Goal: Task Accomplishment & Management: Manage account settings

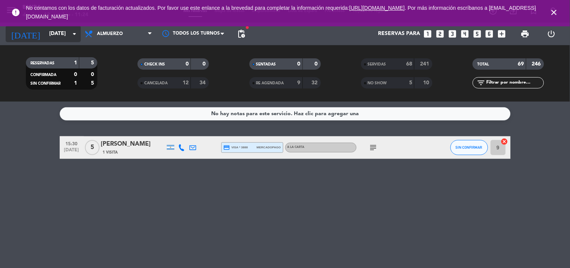
click at [58, 34] on input "[DATE]" at bounding box center [80, 34] width 71 height 14
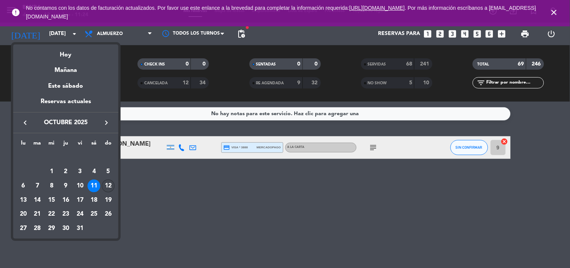
click at [112, 186] on div "12" at bounding box center [108, 185] width 13 height 13
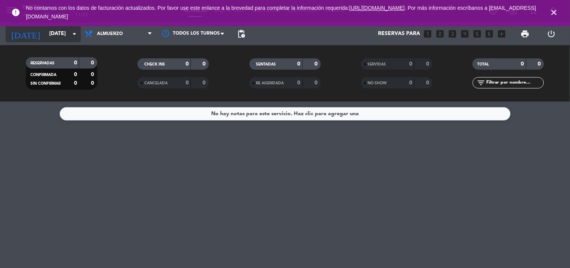
click at [64, 35] on input "[DATE]" at bounding box center [80, 34] width 71 height 14
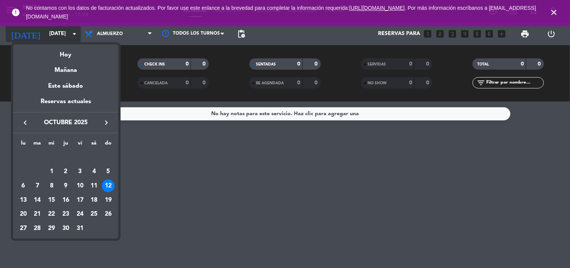
click at [64, 35] on div at bounding box center [285, 134] width 570 height 268
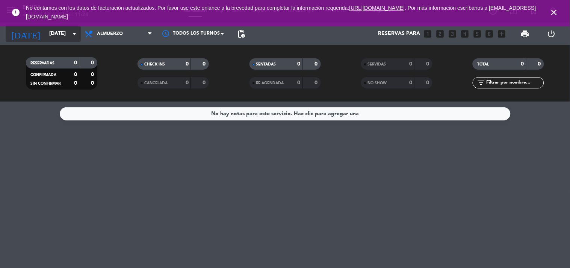
click at [64, 35] on input "[DATE]" at bounding box center [80, 34] width 71 height 14
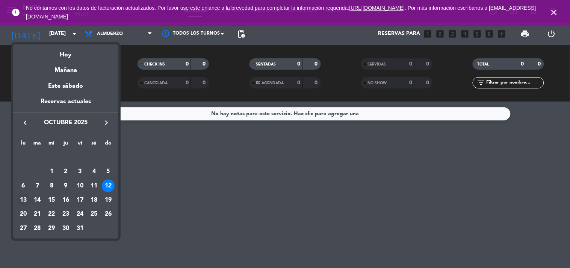
click at [21, 201] on div "13" at bounding box center [23, 200] width 13 height 13
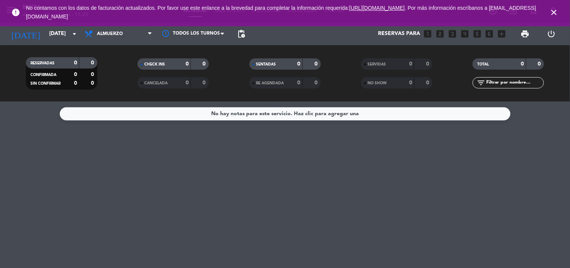
type input "[DATE]"
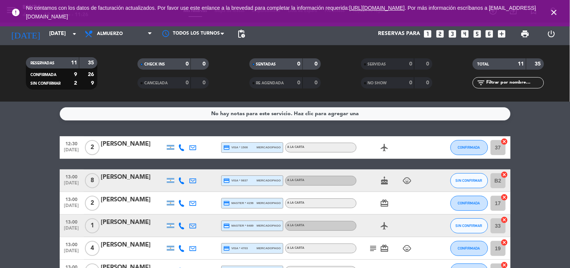
click at [19, 191] on bookings-row "12:30 [DATE] 2 [PERSON_NAME] credit_card visa * 1506 mercadopago A LA CARTA air…" at bounding box center [285, 270] width 570 height 269
click at [554, 9] on icon "close" at bounding box center [554, 12] width 9 height 9
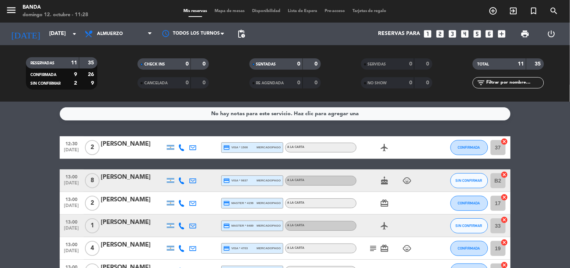
click at [438, 34] on icon "looks_two" at bounding box center [440, 34] width 10 height 10
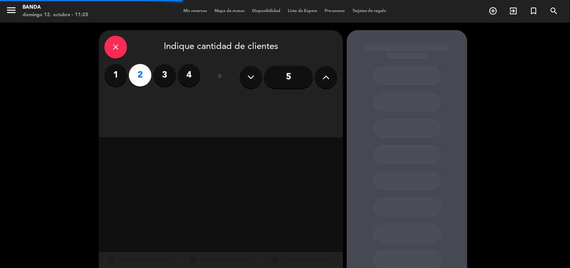
scroll to position [24, 0]
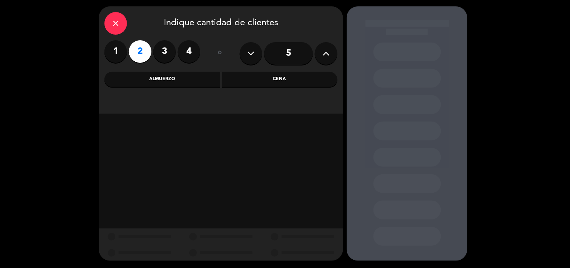
click at [165, 75] on div "Almuerzo" at bounding box center [163, 79] width 116 height 15
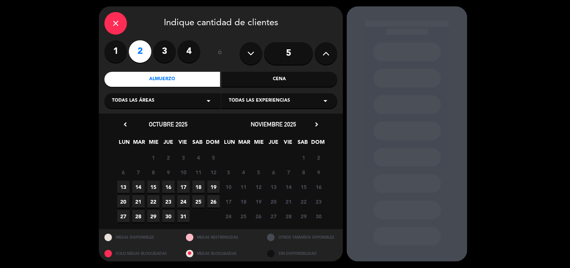
click at [268, 73] on div "Cena" at bounding box center [280, 79] width 116 height 15
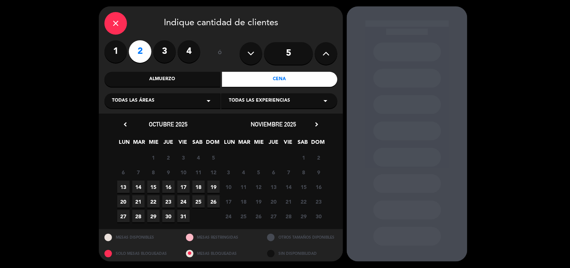
click at [167, 201] on span "23" at bounding box center [168, 201] width 12 height 12
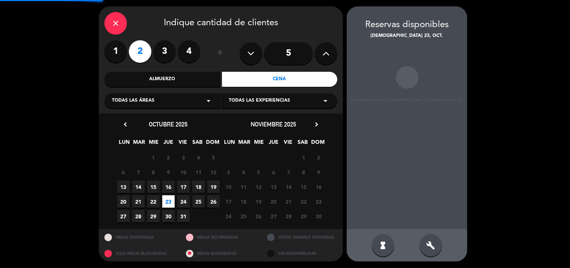
scroll to position [24, 0]
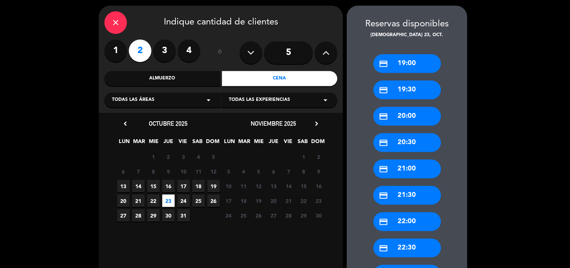
click at [398, 139] on div "credit_card 20:30" at bounding box center [408, 142] width 68 height 19
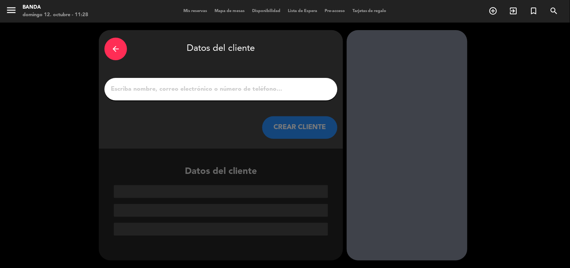
scroll to position [0, 0]
click at [190, 87] on input "1" at bounding box center [221, 89] width 222 height 11
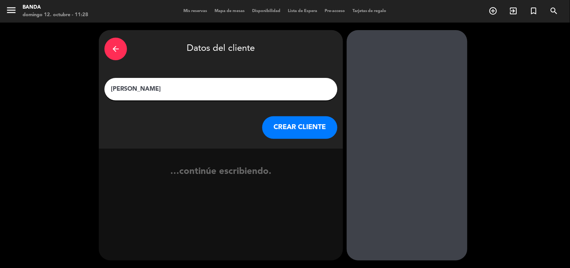
type input "[PERSON_NAME]"
click at [298, 129] on button "CREAR CLIENTE" at bounding box center [299, 127] width 75 height 23
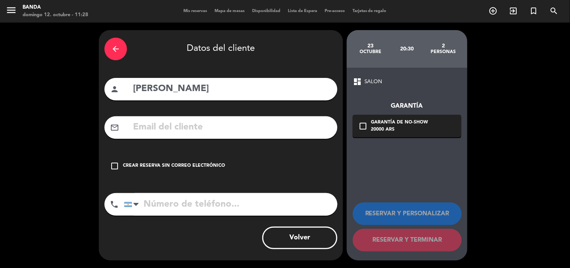
click at [136, 167] on div "Crear reserva sin correo electrónico" at bounding box center [174, 166] width 102 height 8
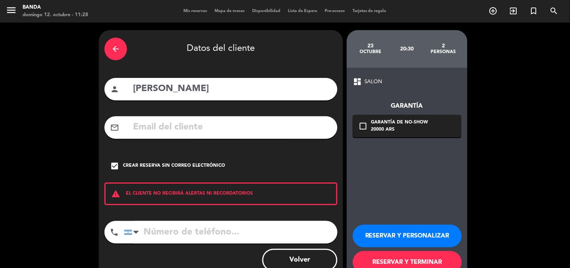
scroll to position [22, 0]
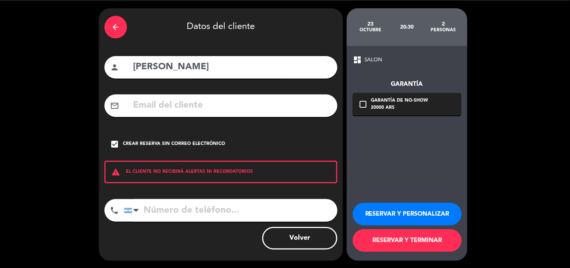
click at [386, 206] on button "RESERVAR Y PERSONALIZAR" at bounding box center [407, 214] width 109 height 23
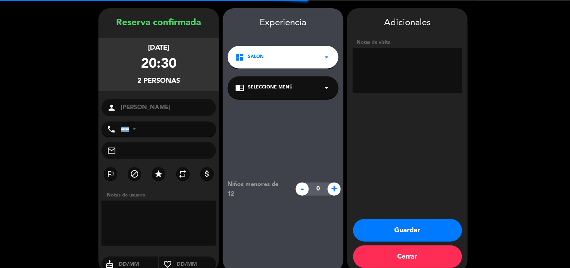
scroll to position [30, 0]
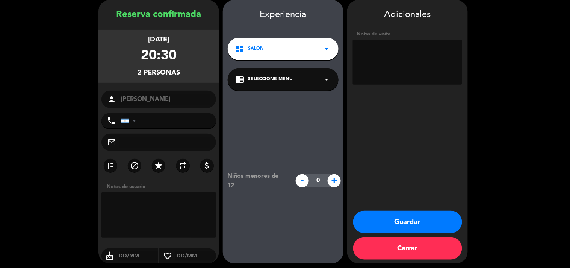
click at [372, 64] on textarea at bounding box center [407, 61] width 109 height 45
paste textarea "P68NDJV9"
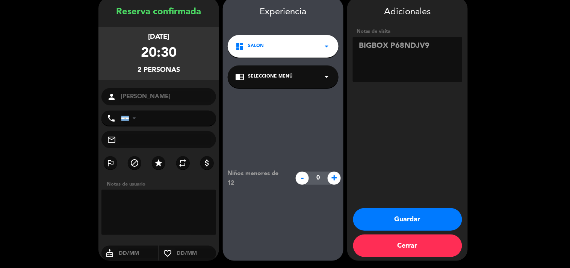
click at [388, 45] on textarea at bounding box center [407, 59] width 109 height 45
type textarea "BIGBOX FULL- P68NDJV9"
click at [397, 217] on button "Guardar" at bounding box center [407, 219] width 109 height 23
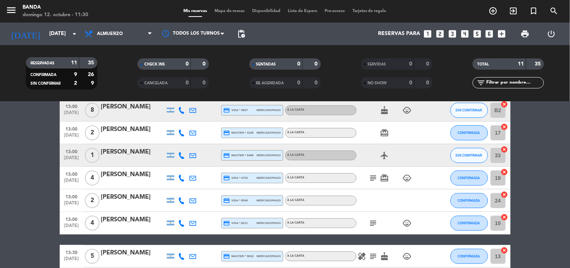
scroll to position [71, 0]
click at [6, 155] on bookings-row "12:30 [DATE] 2 [PERSON_NAME] credit_card visa * 1506 mercadopago A LA CARTA air…" at bounding box center [285, 199] width 570 height 269
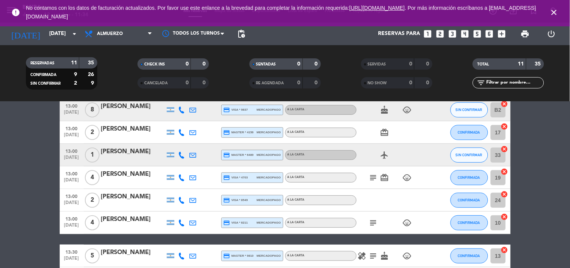
scroll to position [0, 0]
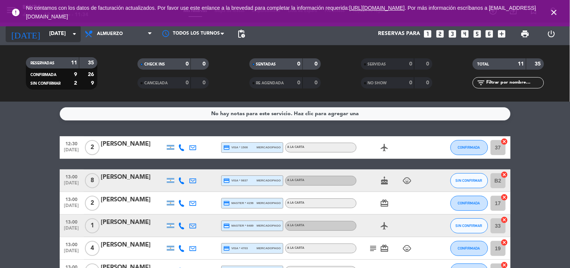
click at [53, 31] on input "[DATE]" at bounding box center [80, 34] width 71 height 14
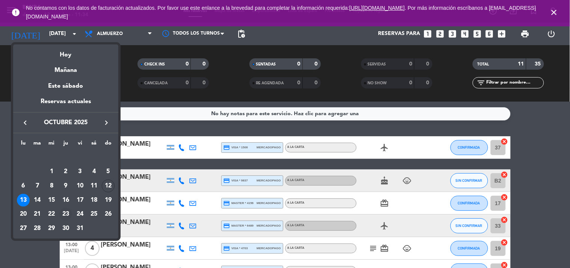
click at [68, 211] on div "23" at bounding box center [65, 214] width 13 height 13
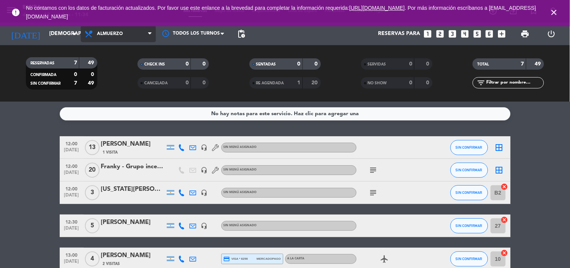
click at [113, 28] on span "Almuerzo" at bounding box center [118, 34] width 75 height 17
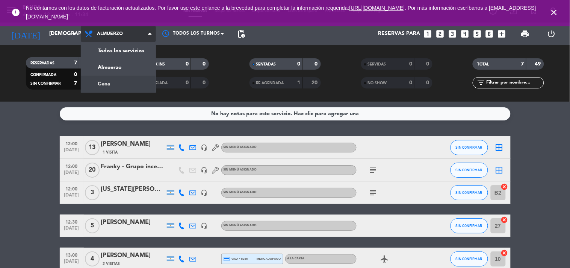
click at [120, 85] on div "menu Banda domingo 12. octubre - 11:34 Mis reservas Mapa de mesas Disponibilida…" at bounding box center [285, 51] width 570 height 102
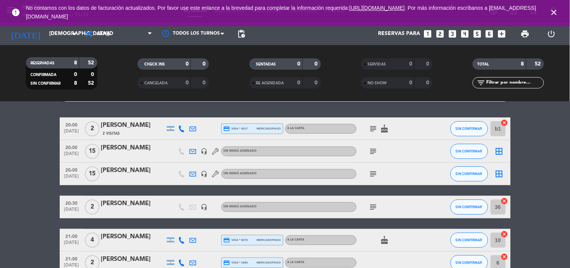
scroll to position [18, 0]
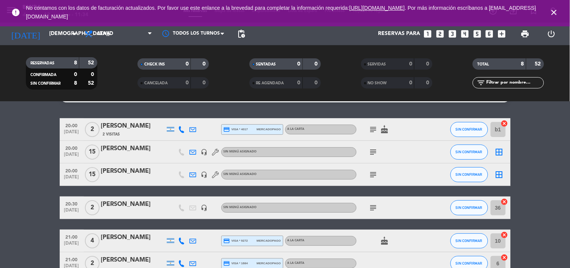
click at [375, 152] on icon "subject" at bounding box center [373, 151] width 9 height 9
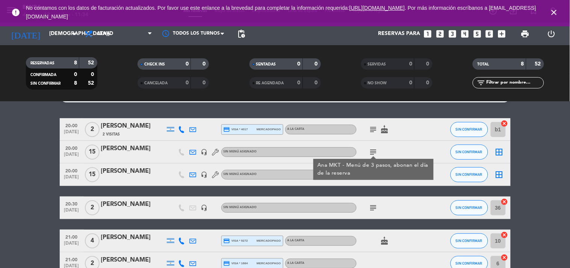
click at [374, 192] on div "20:00 [DATE] 2 [PERSON_NAME] 2 Visitas credit_card visa * 4017 mercadopago A LA…" at bounding box center [285, 224] width 451 height 212
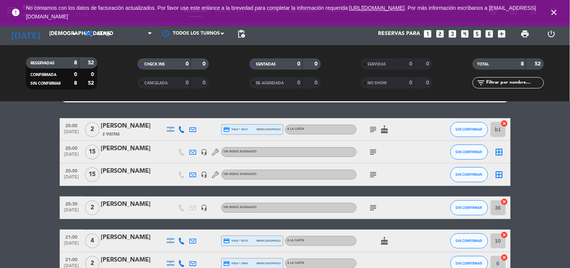
click at [370, 176] on icon "subject" at bounding box center [373, 174] width 9 height 9
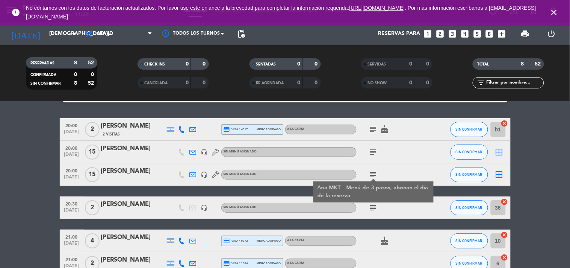
click at [369, 205] on icon "subject" at bounding box center [373, 207] width 9 height 9
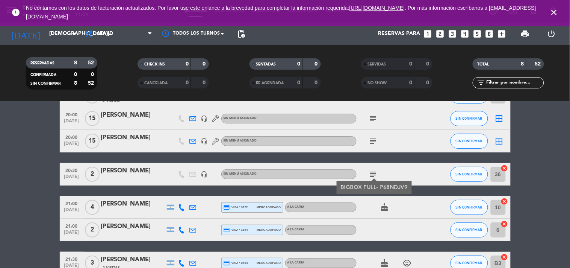
scroll to position [59, 0]
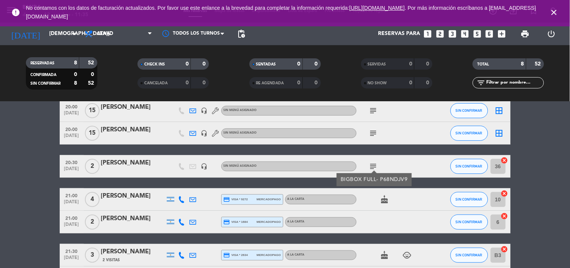
click at [1, 133] on bookings-row "20:00 [DATE] 2 [PERSON_NAME] 2 Visitas credit_card visa * 4017 mercadopago A LA…" at bounding box center [285, 183] width 570 height 212
click at [133, 170] on div at bounding box center [133, 171] width 64 height 6
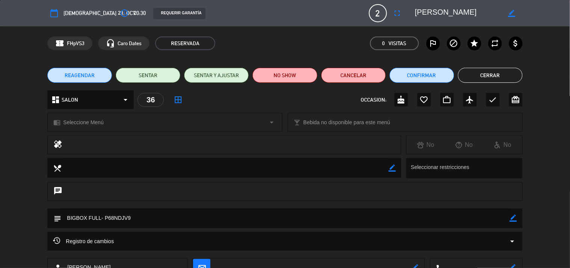
click at [494, 81] on button "Cerrar" at bounding box center [490, 75] width 65 height 15
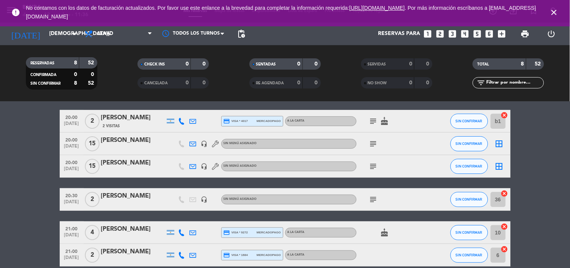
scroll to position [27, 0]
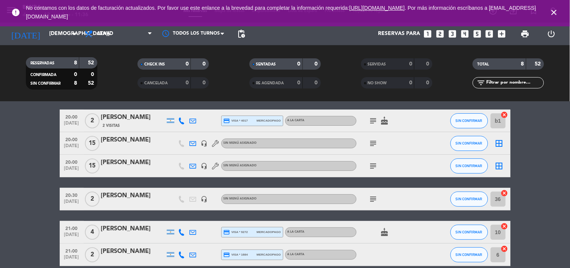
click at [371, 199] on icon "subject" at bounding box center [373, 198] width 9 height 9
click at [555, 10] on icon "close" at bounding box center [554, 12] width 9 height 9
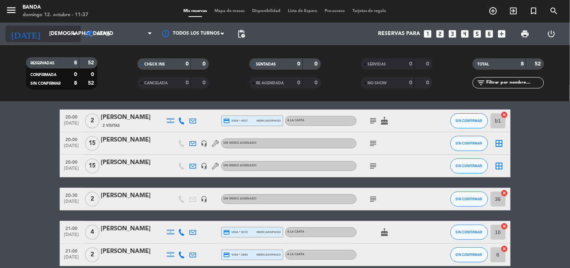
click at [70, 35] on icon "arrow_drop_down" at bounding box center [74, 33] width 9 height 9
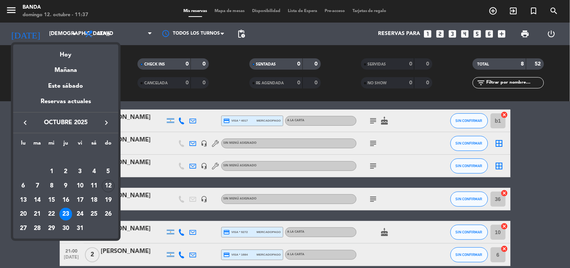
click at [96, 39] on div at bounding box center [285, 134] width 570 height 268
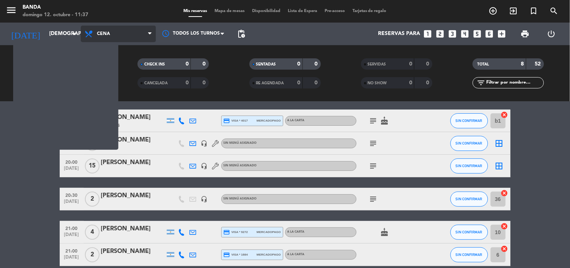
click at [96, 39] on span "Cena" at bounding box center [118, 34] width 75 height 17
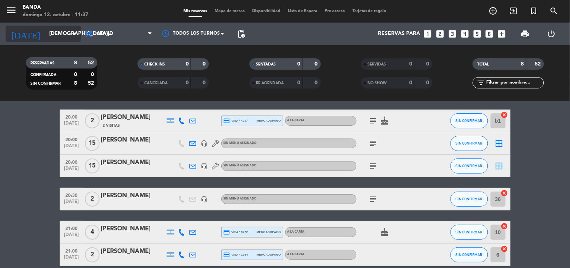
click at [53, 35] on input "[DEMOGRAPHIC_DATA][DATE]" at bounding box center [80, 34] width 71 height 14
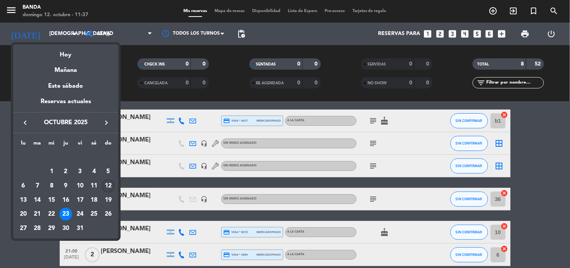
click at [104, 183] on div "12" at bounding box center [108, 185] width 13 height 13
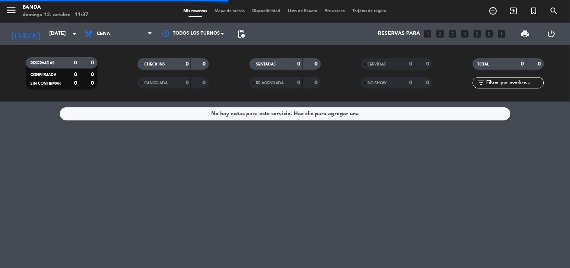
scroll to position [0, 0]
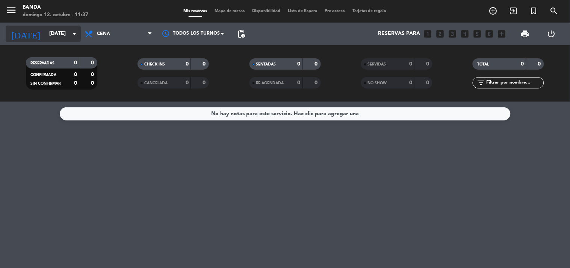
click at [69, 33] on input "[DATE]" at bounding box center [80, 34] width 71 height 14
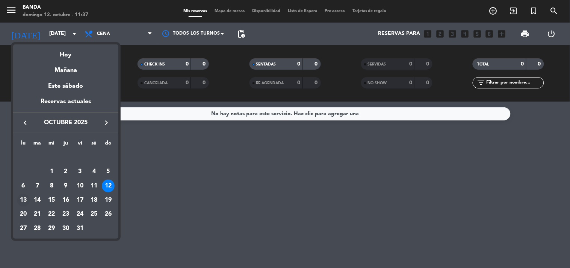
click at [23, 199] on div "13" at bounding box center [23, 200] width 13 height 13
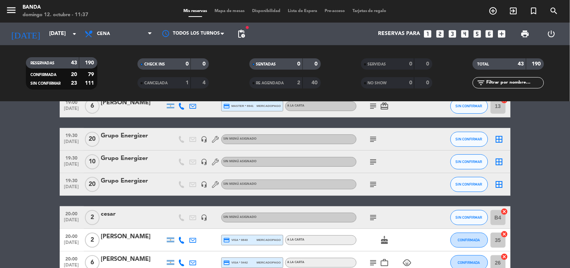
scroll to position [41, 0]
click at [375, 159] on icon "subject" at bounding box center [373, 161] width 9 height 9
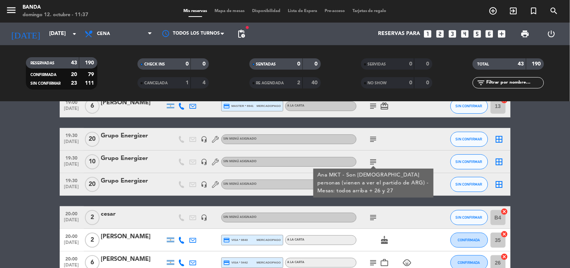
click at [371, 138] on icon "subject" at bounding box center [373, 139] width 9 height 9
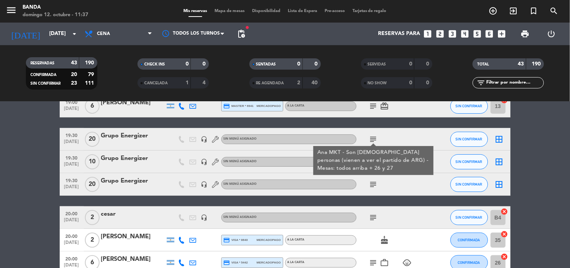
click at [371, 191] on div "subject" at bounding box center [391, 184] width 68 height 22
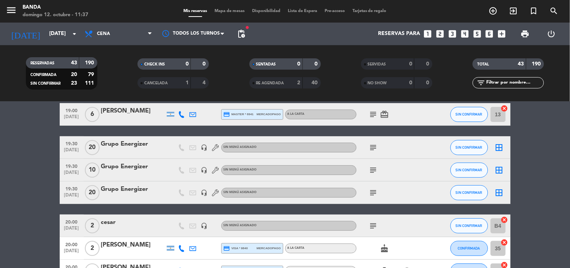
scroll to position [11, 0]
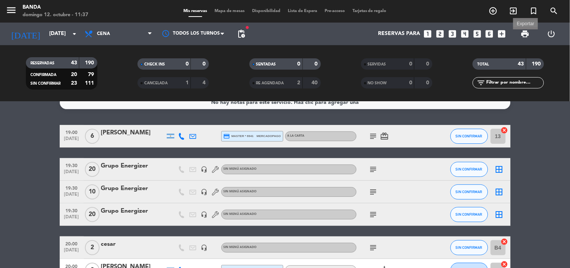
click at [529, 31] on span "print" at bounding box center [525, 33] width 9 height 9
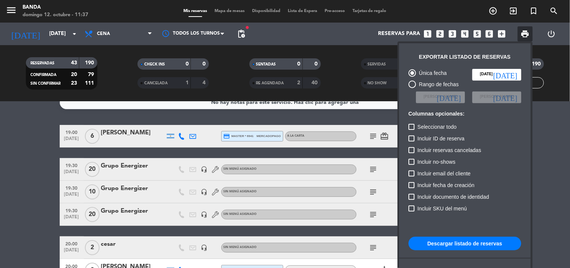
scroll to position [45, 0]
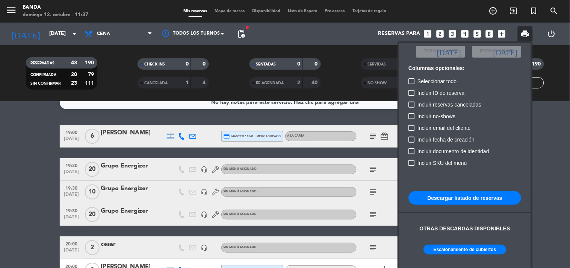
click at [460, 249] on button "Escalonamiento de cubiertos" at bounding box center [465, 249] width 83 height 10
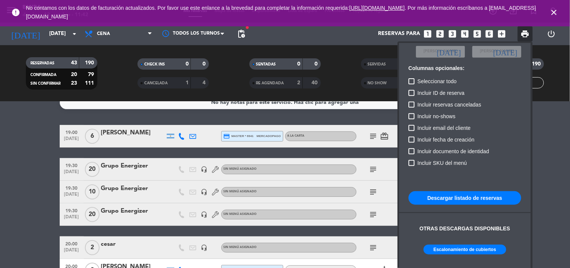
click at [23, 192] on div at bounding box center [285, 134] width 570 height 268
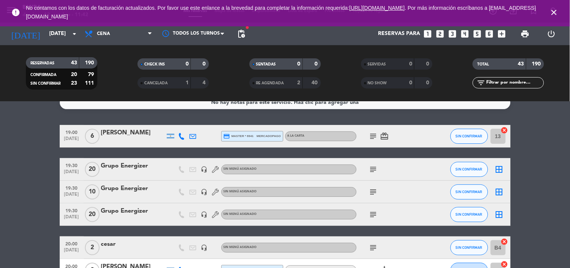
click at [374, 171] on icon "subject" at bounding box center [373, 169] width 9 height 9
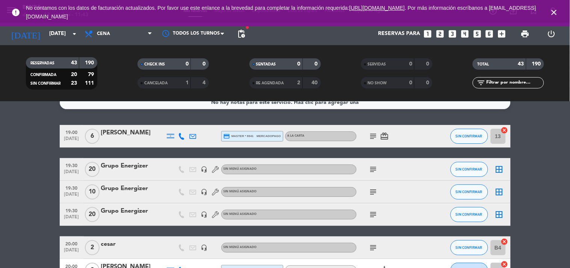
click at [372, 166] on icon "subject" at bounding box center [373, 169] width 9 height 9
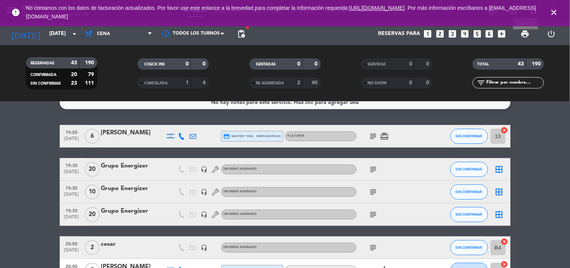
click at [524, 34] on span "print" at bounding box center [525, 33] width 9 height 9
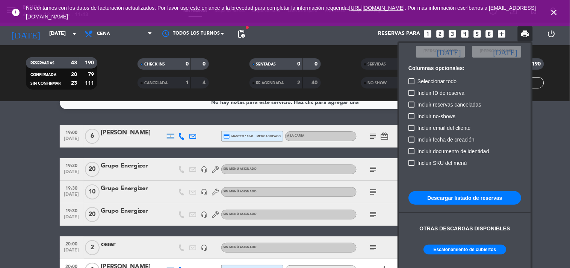
click at [459, 250] on button "Escalonamiento de cubiertos" at bounding box center [465, 249] width 83 height 10
drag, startPoint x: 0, startPoint y: 153, endPoint x: 122, endPoint y: 174, distance: 123.7
click at [122, 174] on div at bounding box center [285, 134] width 570 height 268
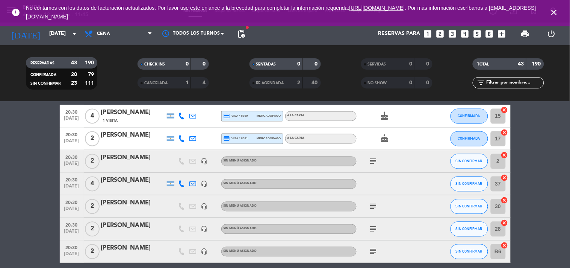
scroll to position [361, 0]
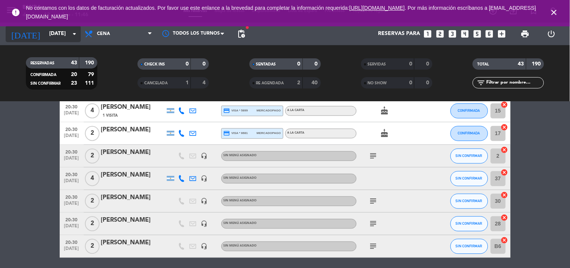
click at [63, 42] on div "[DATE] [DATE] arrow_drop_down" at bounding box center [43, 34] width 75 height 17
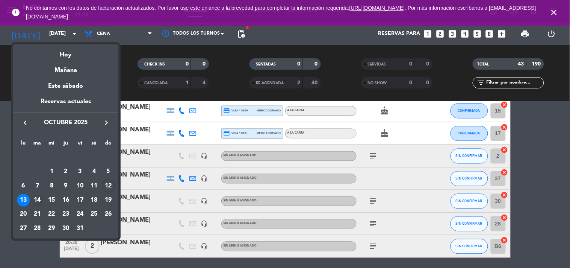
click at [36, 199] on div "14" at bounding box center [37, 200] width 13 height 13
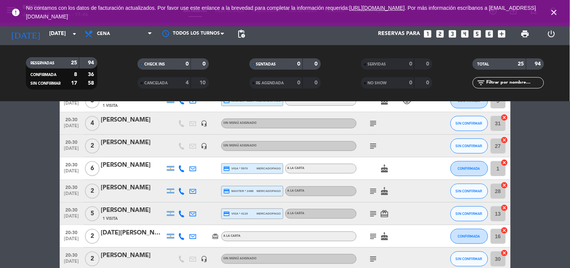
scroll to position [0, 0]
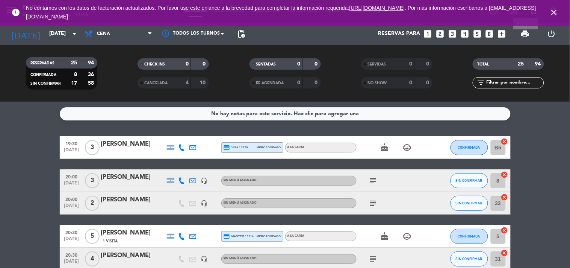
click at [523, 36] on span "print" at bounding box center [525, 33] width 9 height 9
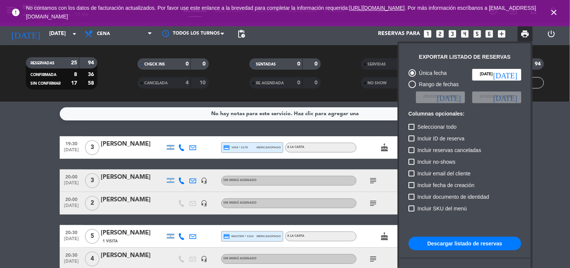
scroll to position [45, 0]
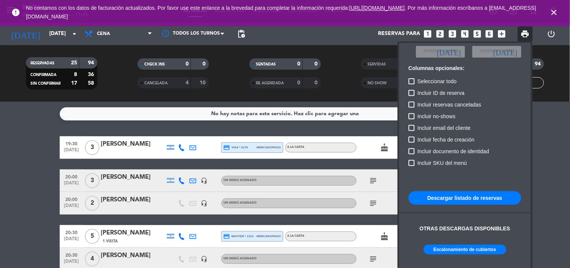
click at [458, 251] on button "Escalonamiento de cubiertos" at bounding box center [465, 249] width 83 height 10
click at [38, 197] on div at bounding box center [285, 134] width 570 height 268
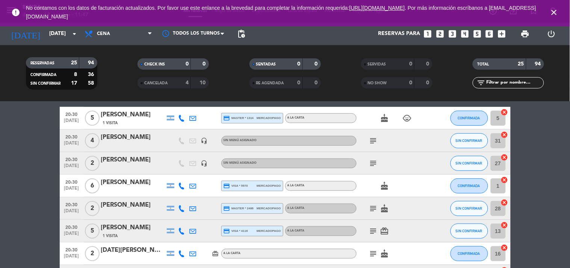
scroll to position [118, 0]
click at [377, 165] on icon "subject" at bounding box center [373, 163] width 9 height 9
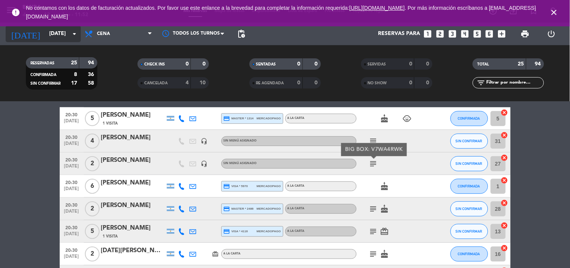
click at [52, 30] on input "[DATE]" at bounding box center [80, 34] width 71 height 14
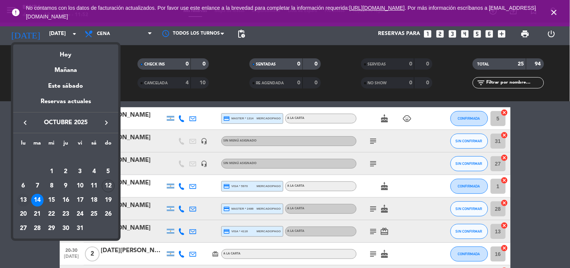
click at [24, 197] on div "13" at bounding box center [23, 200] width 13 height 13
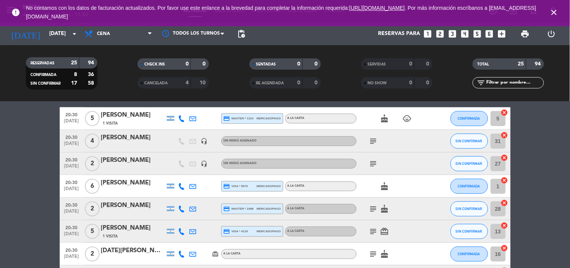
type input "[DATE]"
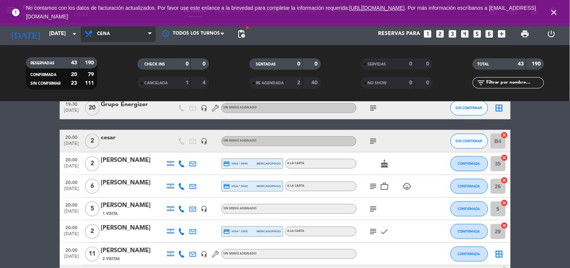
click at [115, 31] on span "Cena" at bounding box center [118, 34] width 75 height 17
click at [115, 65] on div "menu Banda domingo 12. octubre - 11:52 Mis reservas Mapa de mesas Disponibilida…" at bounding box center [285, 51] width 570 height 102
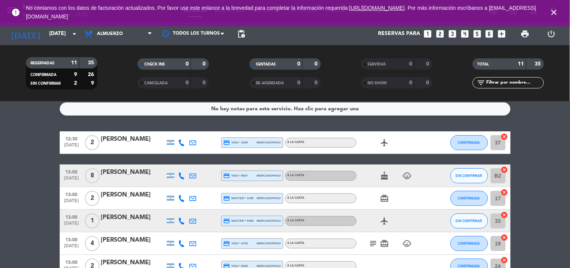
scroll to position [29, 0]
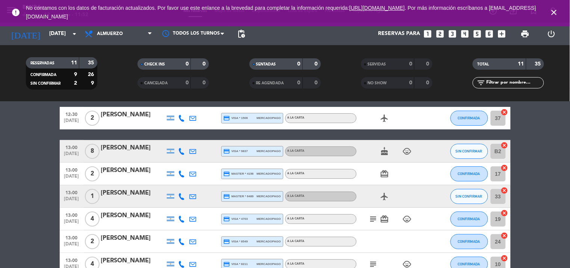
click at [439, 29] on icon "looks_two" at bounding box center [440, 34] width 10 height 10
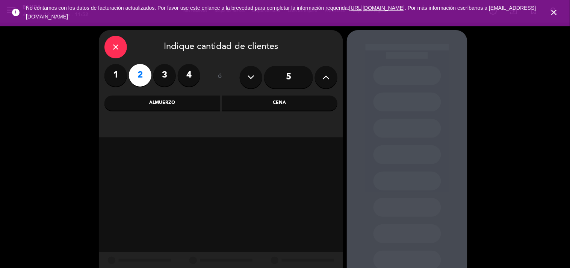
click at [174, 110] on div "Almuerzo" at bounding box center [163, 102] width 116 height 15
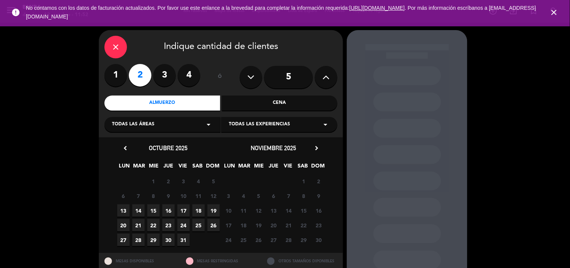
click at [124, 208] on span "13" at bounding box center [123, 210] width 12 height 12
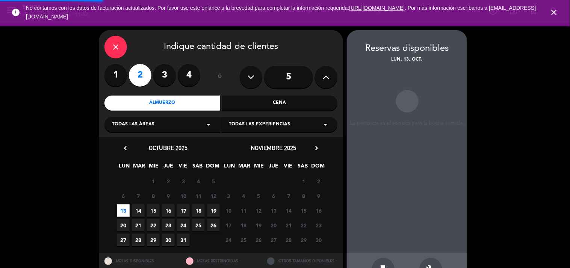
scroll to position [24, 0]
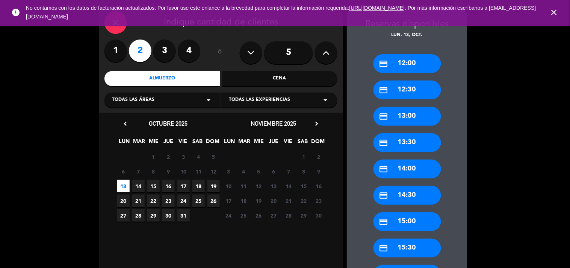
click at [411, 89] on div "credit_card 12:30" at bounding box center [408, 89] width 68 height 19
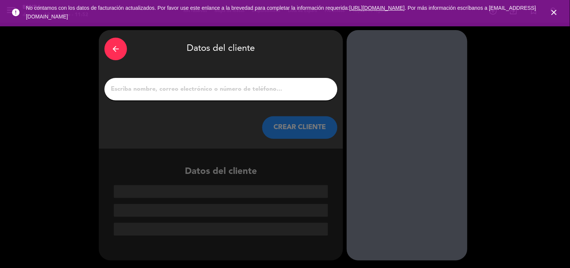
click at [262, 84] on input "1" at bounding box center [221, 89] width 222 height 11
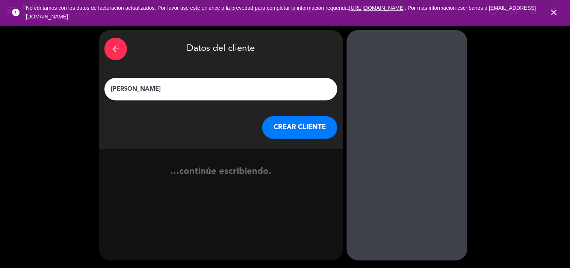
type input "[PERSON_NAME]"
click at [290, 132] on button "CREAR CLIENTE" at bounding box center [299, 127] width 75 height 23
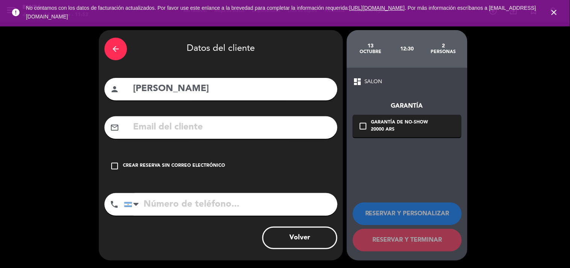
click at [148, 162] on div "check_box_outline_blank Crear reserva sin correo electrónico" at bounding box center [221, 166] width 233 height 23
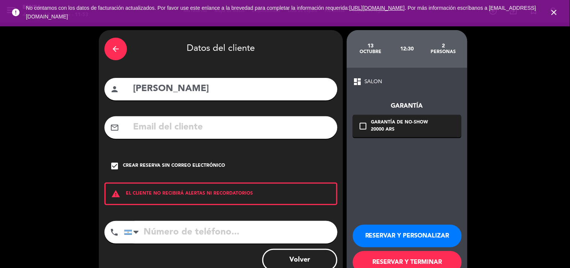
click at [379, 232] on button "RESERVAR Y PERSONALIZAR" at bounding box center [407, 235] width 109 height 23
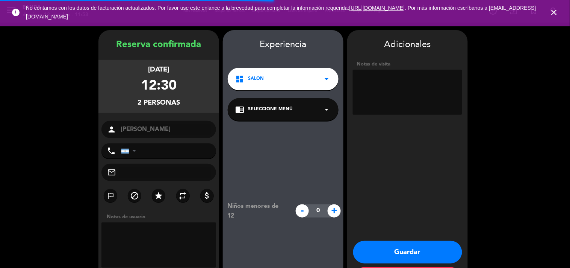
scroll to position [30, 0]
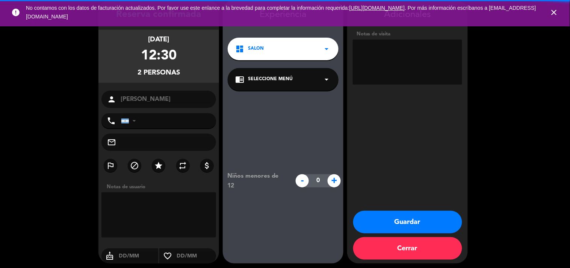
click at [382, 66] on textarea at bounding box center [407, 61] width 109 height 45
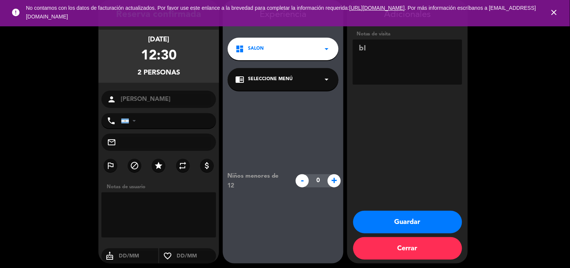
type textarea "b"
paste textarea "N7TRSVYK"
click at [399, 49] on textarea at bounding box center [407, 61] width 109 height 45
click at [396, 48] on textarea at bounding box center [407, 61] width 109 height 45
type textarea "BIGBOX G-N7TRSVYK"
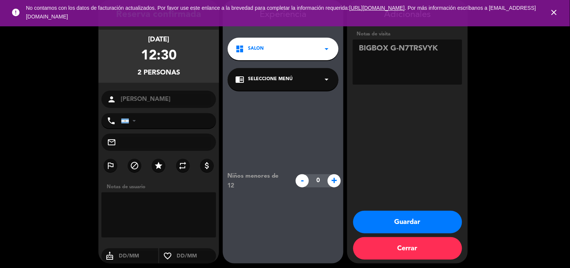
click at [403, 227] on button "Guardar" at bounding box center [407, 222] width 109 height 23
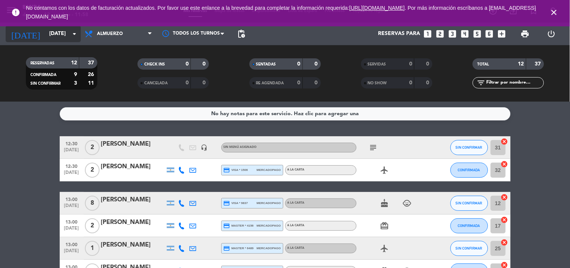
click at [62, 33] on input "[DATE]" at bounding box center [80, 34] width 71 height 14
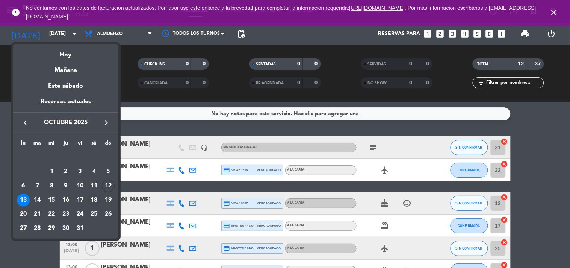
click at [94, 200] on div "18" at bounding box center [94, 200] width 13 height 13
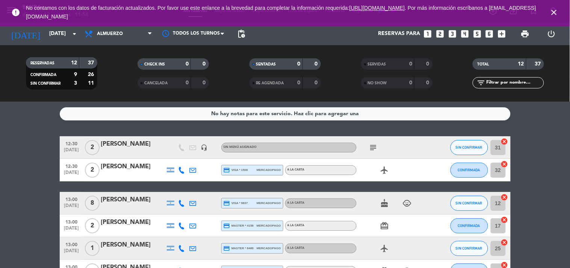
type input "[DATE]"
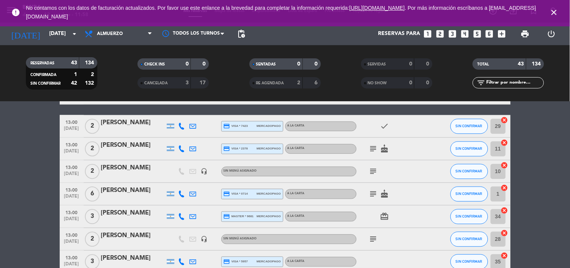
scroll to position [380, 0]
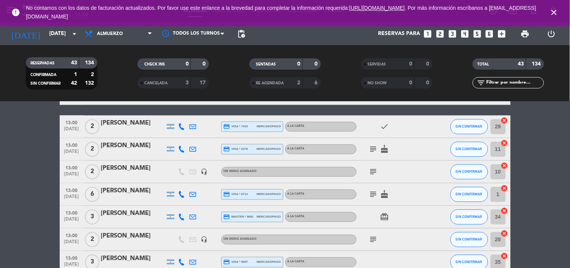
click at [372, 171] on icon "subject" at bounding box center [373, 171] width 9 height 9
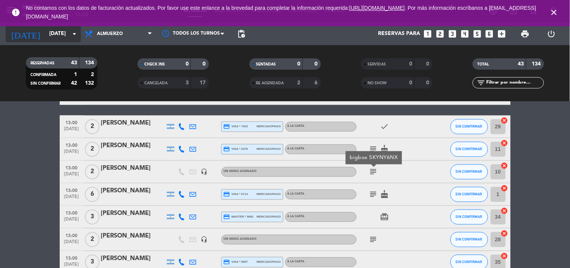
click at [57, 35] on input "[DATE]" at bounding box center [80, 34] width 71 height 14
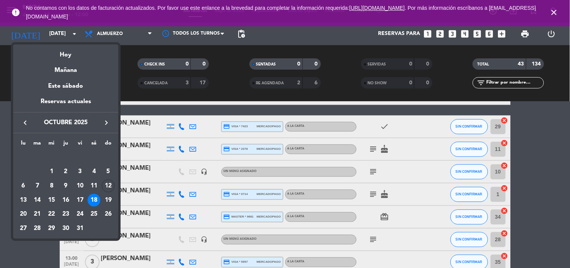
click at [0, 111] on div at bounding box center [285, 134] width 570 height 268
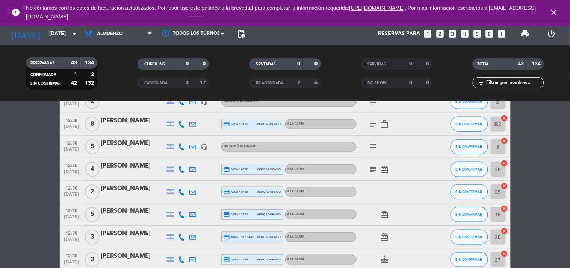
scroll to position [191, 0]
click at [182, 213] on icon at bounding box center [182, 215] width 7 height 7
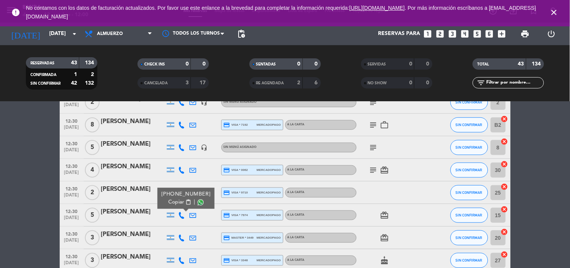
click at [191, 214] on icon at bounding box center [193, 215] width 7 height 7
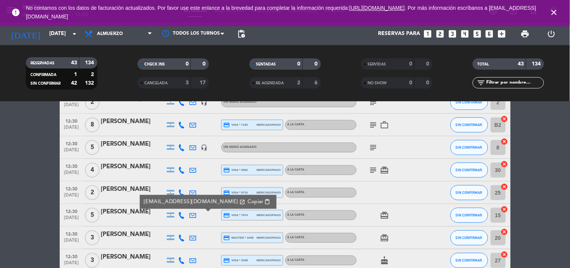
click at [265, 200] on span "content_paste" at bounding box center [268, 202] width 6 height 6
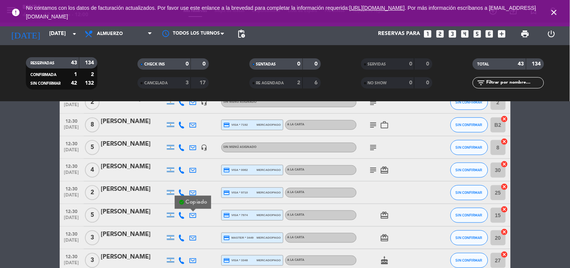
click at [550, 15] on icon "close" at bounding box center [554, 12] width 9 height 9
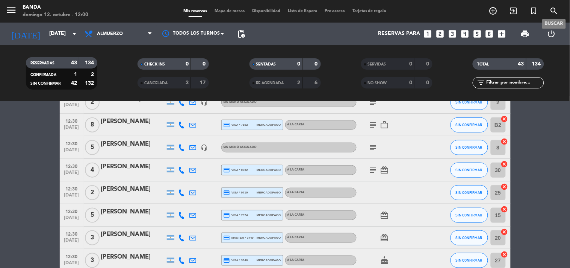
click at [550, 15] on icon "search" at bounding box center [554, 10] width 9 height 9
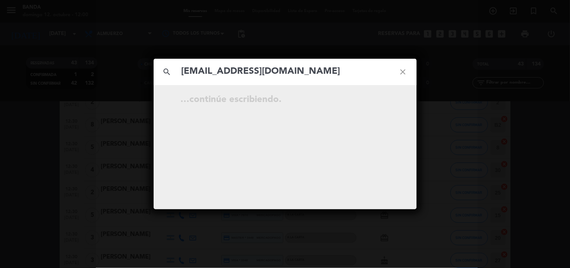
type input "[EMAIL_ADDRESS][DOMAIN_NAME]"
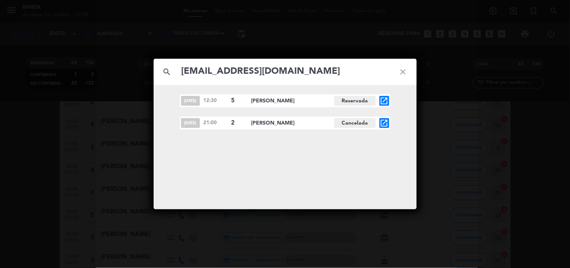
click at [570, 193] on div "search [EMAIL_ADDRESS][DOMAIN_NAME] close [DATE] 12:30 5 [PERSON_NAME] Reservad…" at bounding box center [285, 134] width 570 height 268
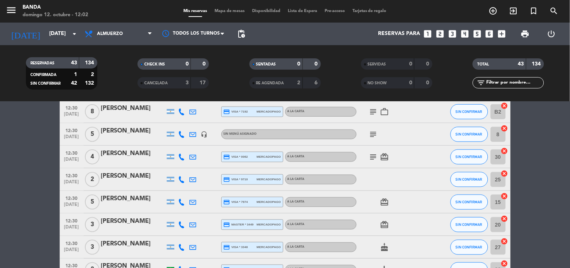
scroll to position [0, 0]
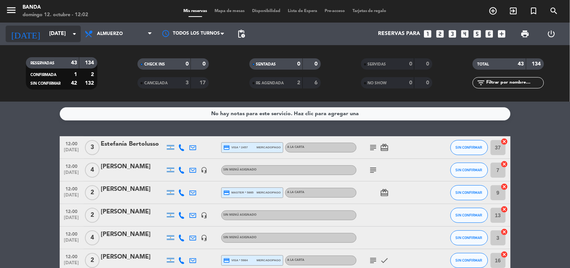
click at [69, 39] on input "[DATE]" at bounding box center [80, 34] width 71 height 14
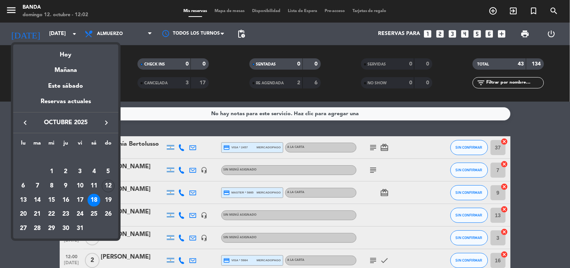
click at [535, 188] on div at bounding box center [285, 134] width 570 height 268
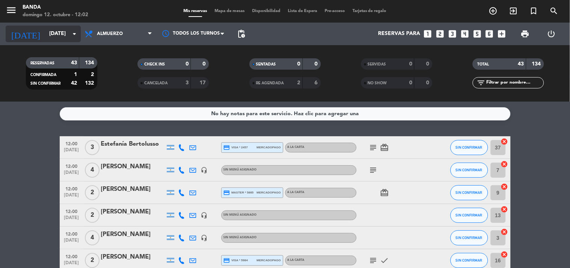
click at [70, 36] on icon "arrow_drop_down" at bounding box center [74, 33] width 9 height 9
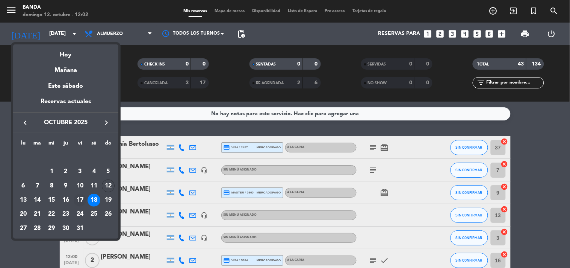
click at [79, 202] on div "17" at bounding box center [80, 200] width 13 height 13
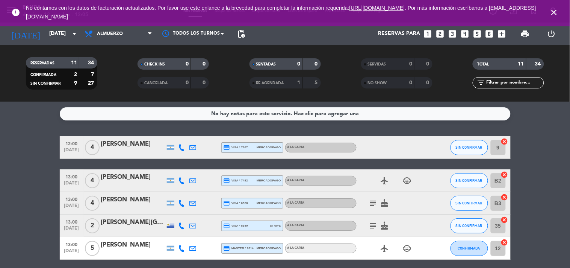
click at [369, 200] on icon "subject" at bounding box center [373, 202] width 9 height 9
click at [371, 223] on icon "subject" at bounding box center [373, 225] width 9 height 9
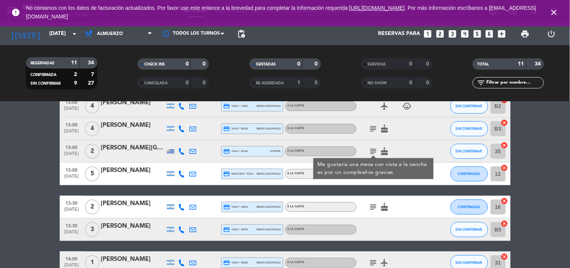
scroll to position [76, 0]
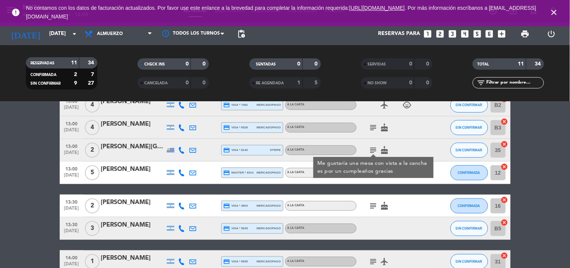
click at [570, 177] on bookings-row "12:00 [DATE] 4 [PERSON_NAME] credit_card visa * 7307 mercadopago A LA CARTA SIN…" at bounding box center [285, 211] width 570 height 301
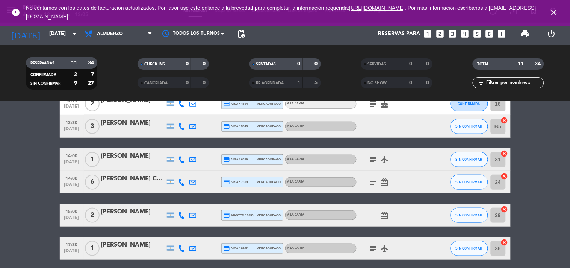
scroll to position [207, 0]
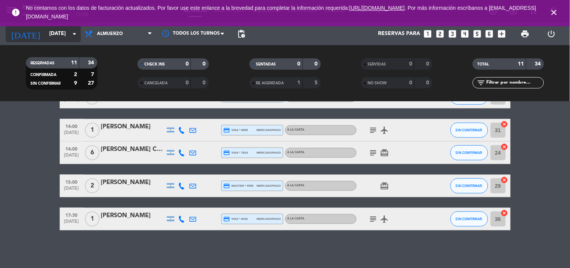
click at [67, 35] on input "[DATE]" at bounding box center [80, 34] width 71 height 14
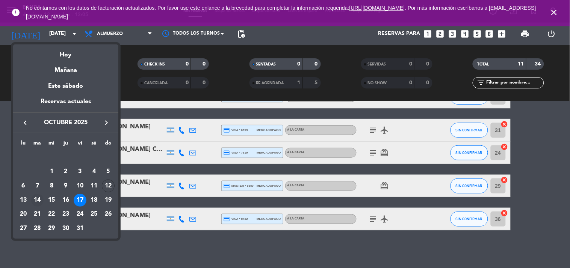
click at [39, 202] on div "14" at bounding box center [37, 200] width 13 height 13
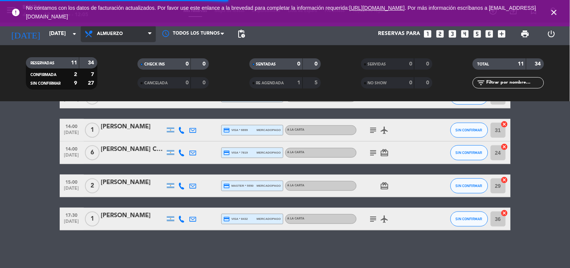
scroll to position [184, 0]
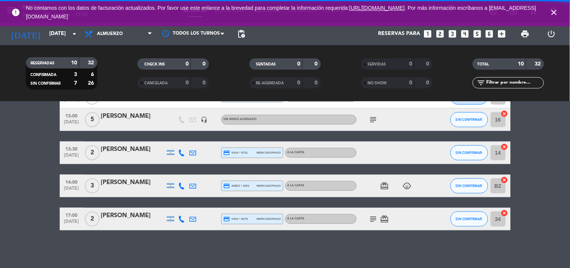
click at [134, 31] on span "Almuerzo" at bounding box center [118, 34] width 75 height 17
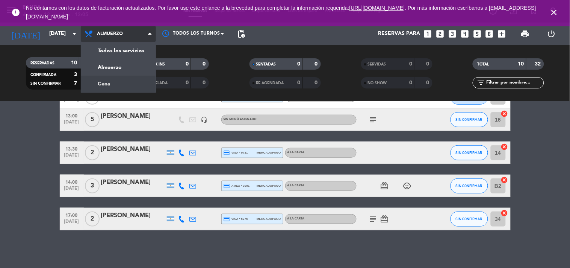
click at [138, 86] on div "menu Banda domingo 12. octubre - 12:05 Mis reservas Mapa de mesas Disponibilida…" at bounding box center [285, 51] width 570 height 102
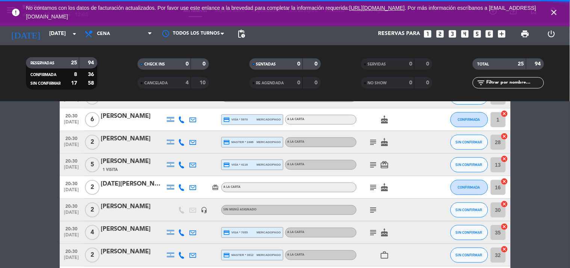
scroll to position [207, 0]
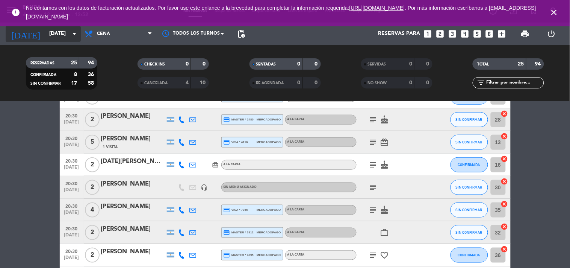
click at [55, 35] on input "[DATE]" at bounding box center [80, 34] width 71 height 14
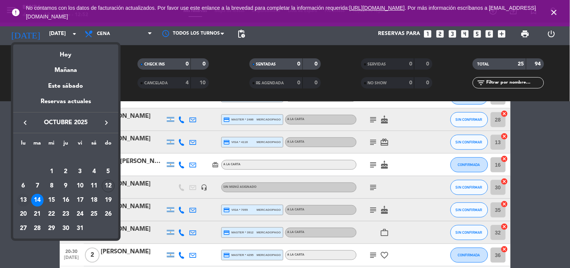
click at [24, 197] on div "13" at bounding box center [23, 200] width 13 height 13
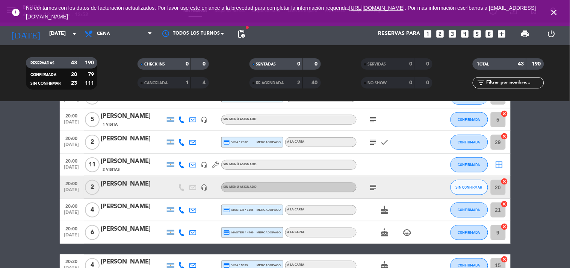
click at [129, 32] on span "Cena" at bounding box center [118, 34] width 75 height 17
click at [126, 61] on div "menu Banda domingo 12. octubre - 12:52 Mis reservas Mapa de mesas Disponibilida…" at bounding box center [285, 51] width 570 height 102
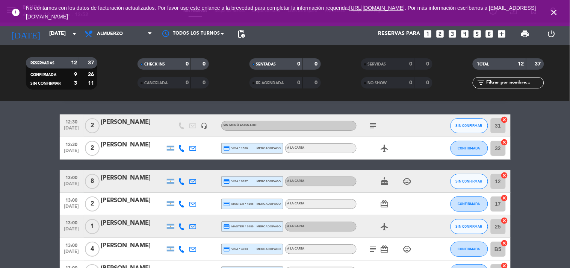
scroll to position [0, 0]
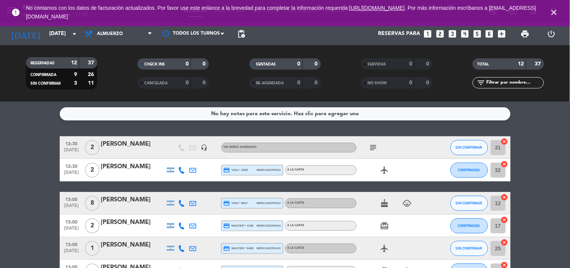
click at [133, 176] on div at bounding box center [133, 175] width 64 height 6
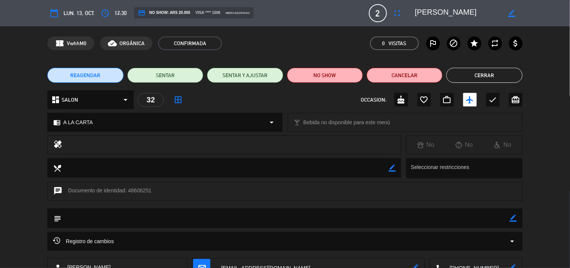
click at [501, 77] on button "Cerrar" at bounding box center [485, 75] width 76 height 15
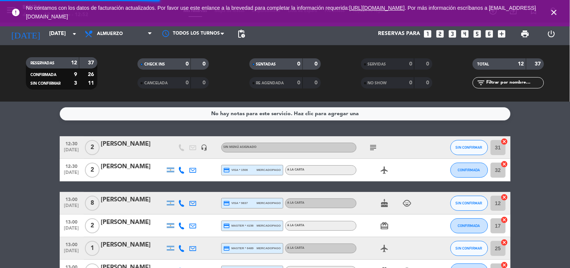
scroll to position [197, 0]
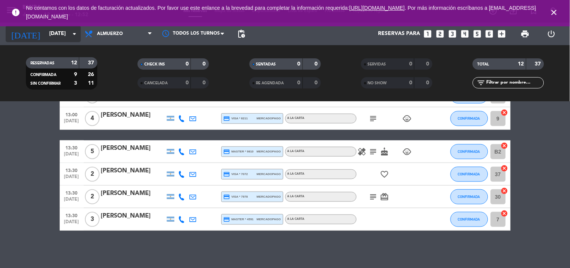
click at [62, 38] on input "[DATE]" at bounding box center [80, 34] width 71 height 14
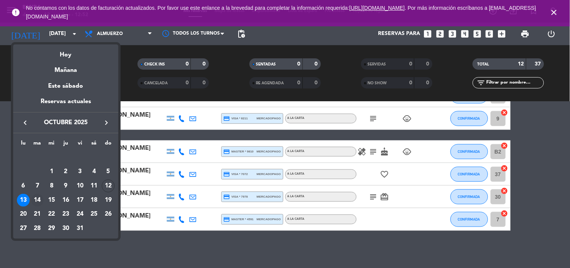
click at [42, 201] on div "14" at bounding box center [37, 200] width 13 height 13
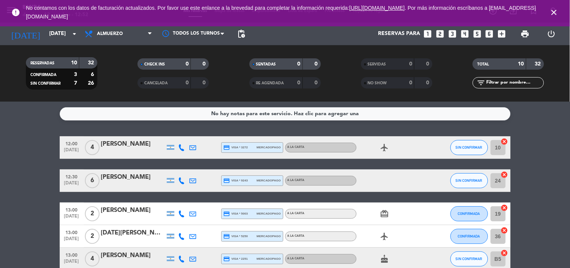
scroll to position [184, 0]
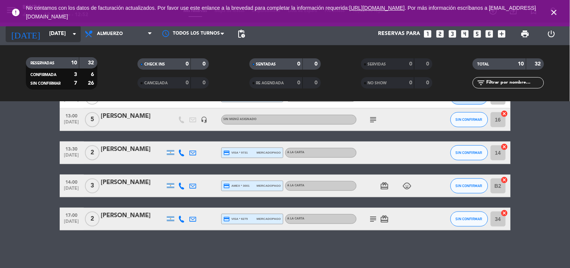
click at [64, 38] on input "[DATE]" at bounding box center [80, 34] width 71 height 14
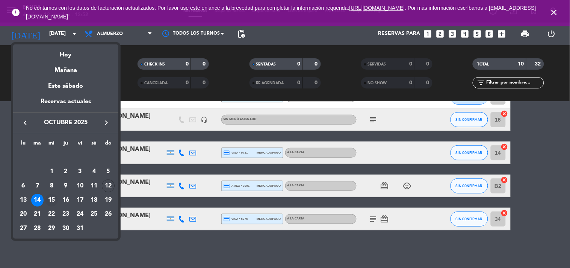
click at [51, 200] on div "15" at bounding box center [51, 200] width 13 height 13
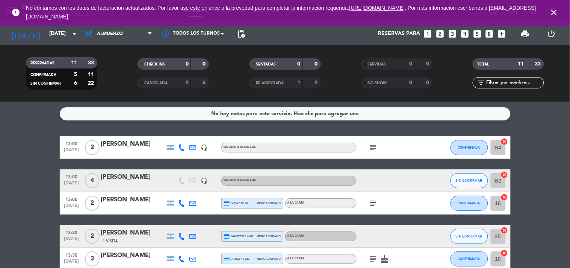
scroll to position [196, 0]
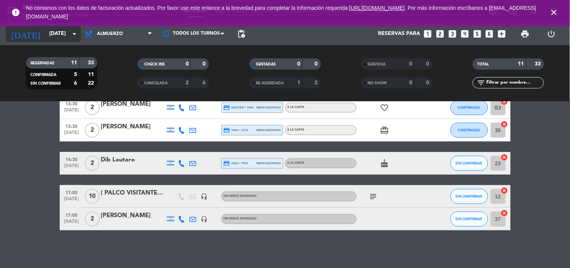
click at [73, 35] on icon "arrow_drop_down" at bounding box center [74, 33] width 9 height 9
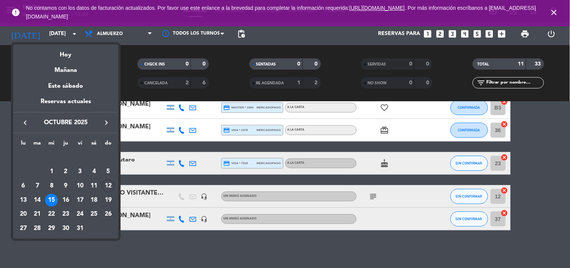
click at [65, 199] on div "16" at bounding box center [65, 200] width 13 height 13
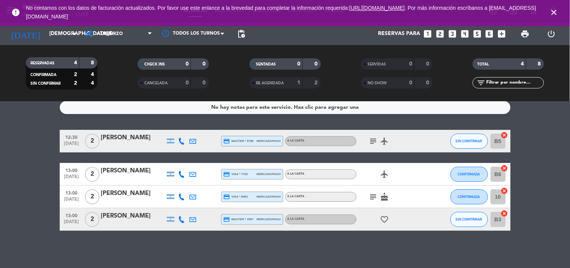
scroll to position [0, 0]
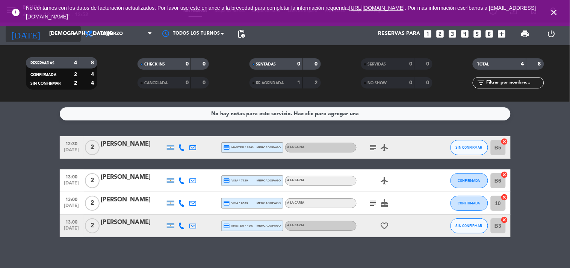
click at [69, 31] on input "[DEMOGRAPHIC_DATA][DATE]" at bounding box center [80, 34] width 71 height 14
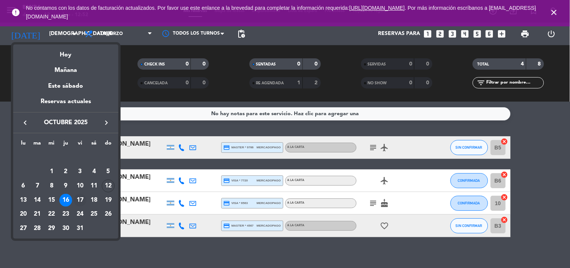
click at [79, 201] on div "17" at bounding box center [80, 200] width 13 height 13
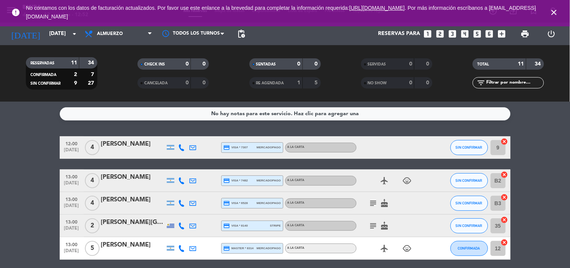
scroll to position [207, 0]
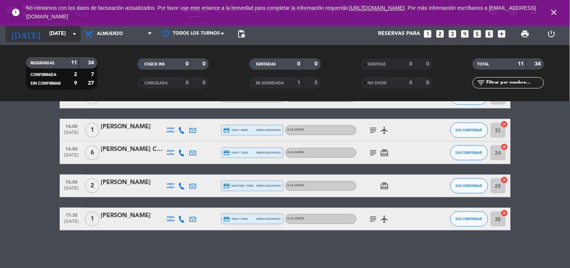
click at [70, 34] on icon "arrow_drop_down" at bounding box center [74, 33] width 9 height 9
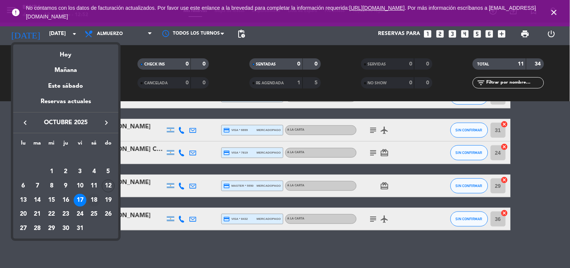
click at [88, 202] on div "18" at bounding box center [94, 200] width 13 height 13
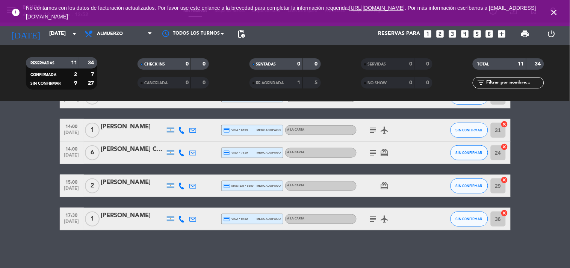
type input "[DATE]"
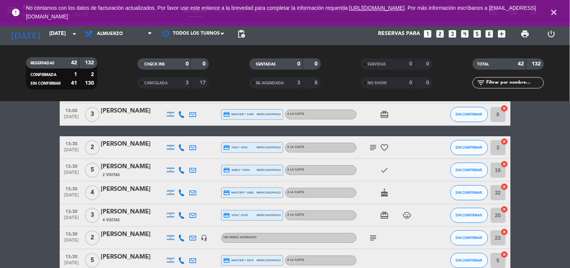
scroll to position [685, 0]
click at [139, 220] on div "4 Visitas" at bounding box center [133, 220] width 64 height 6
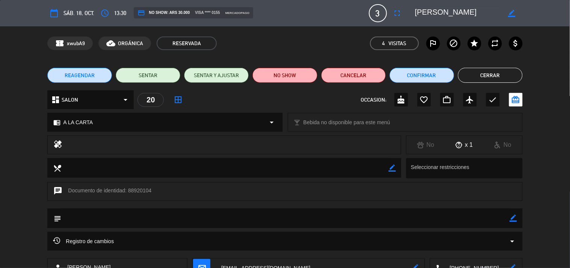
scroll to position [77, 0]
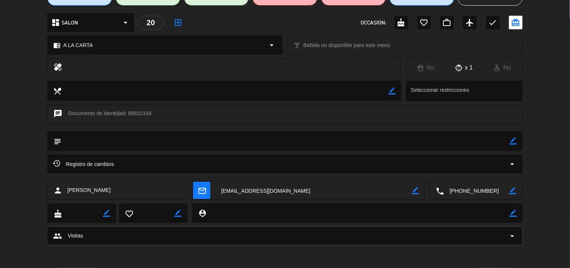
click at [309, 195] on textarea at bounding box center [314, 190] width 196 height 19
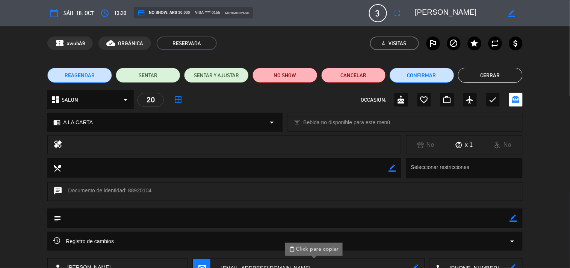
click at [506, 70] on button "Cerrar" at bounding box center [490, 75] width 65 height 15
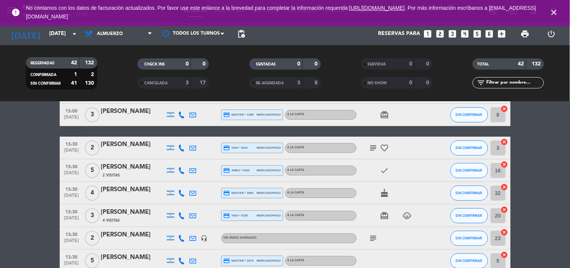
click at [556, 15] on icon "close" at bounding box center [554, 12] width 9 height 9
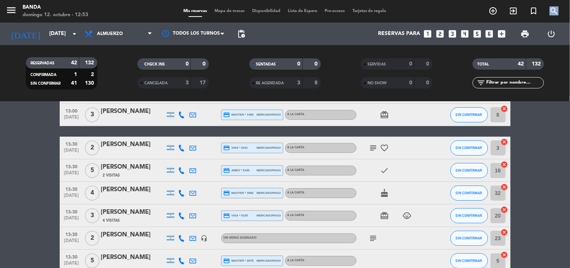
click at [556, 15] on icon "search" at bounding box center [554, 10] width 9 height 9
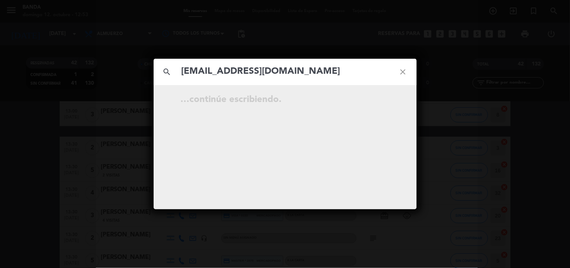
type input "[EMAIL_ADDRESS][DOMAIN_NAME]"
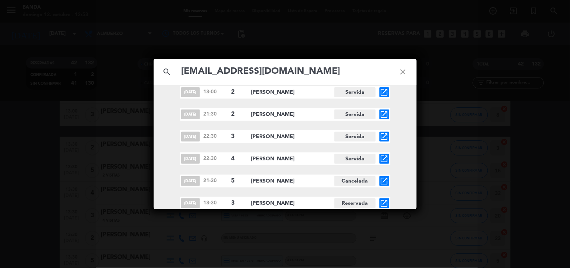
scroll to position [31, 0]
click at [400, 70] on icon "close" at bounding box center [403, 71] width 27 height 27
click at [403, 73] on icon "close" at bounding box center [403, 71] width 27 height 27
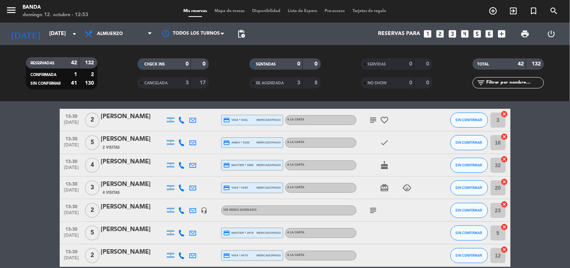
scroll to position [714, 0]
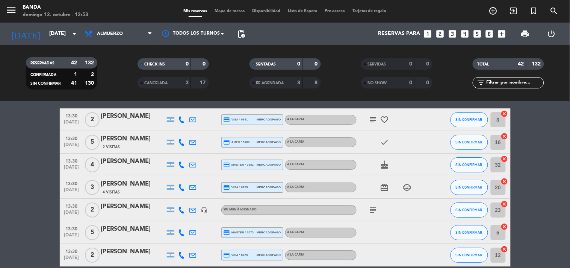
click at [133, 192] on div "4 Visitas" at bounding box center [133, 192] width 64 height 6
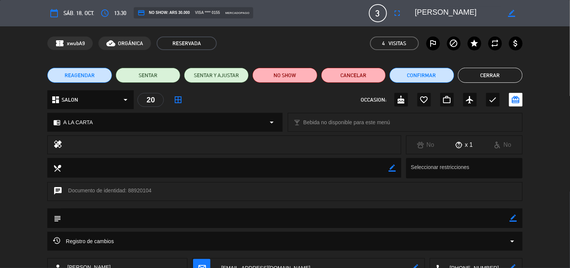
scroll to position [11, 0]
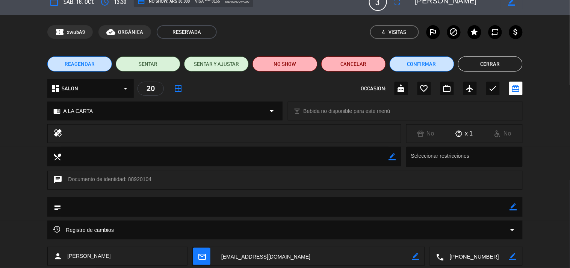
click at [515, 209] on icon "border_color" at bounding box center [513, 206] width 7 height 7
click at [462, 215] on textarea at bounding box center [285, 206] width 448 height 19
type textarea "4"
click at [205, 204] on textarea at bounding box center [285, 206] width 448 height 19
click at [252, 201] on textarea at bounding box center [285, 206] width 448 height 19
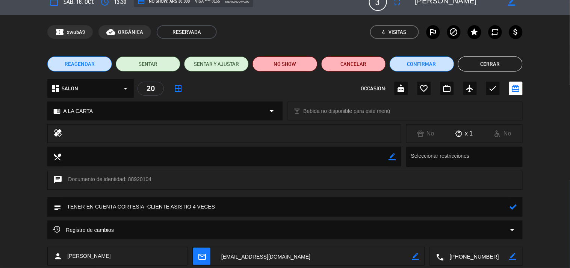
click at [514, 208] on icon at bounding box center [513, 206] width 7 height 7
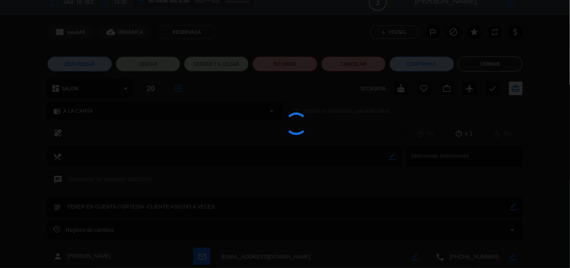
type textarea "TENER EN CUENTA CORTESIA -CLIENTE ASISTIO 4 VECES"
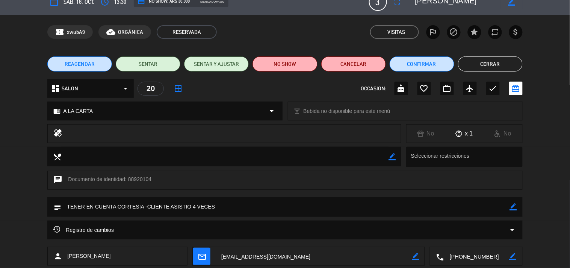
scroll to position [0, 0]
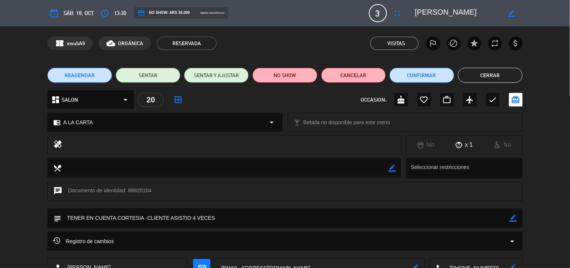
click at [497, 78] on button "Cerrar" at bounding box center [490, 75] width 65 height 15
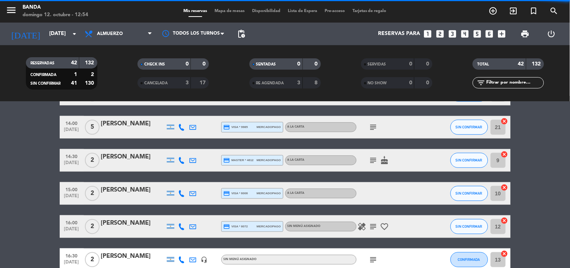
scroll to position [948, 0]
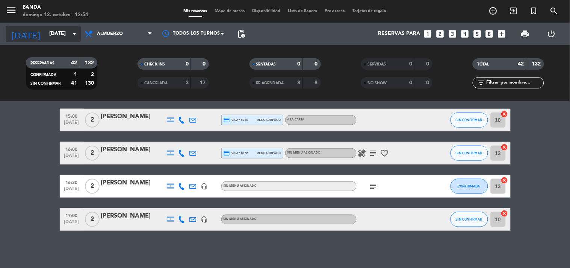
click at [72, 38] on icon "arrow_drop_down" at bounding box center [74, 33] width 9 height 9
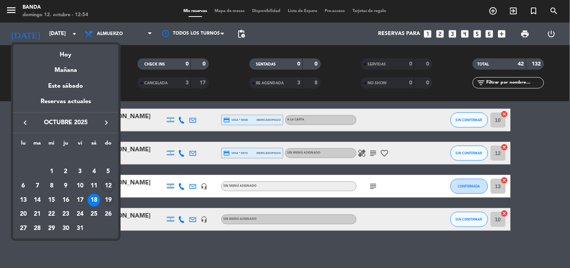
click at [108, 196] on div "19" at bounding box center [108, 200] width 13 height 13
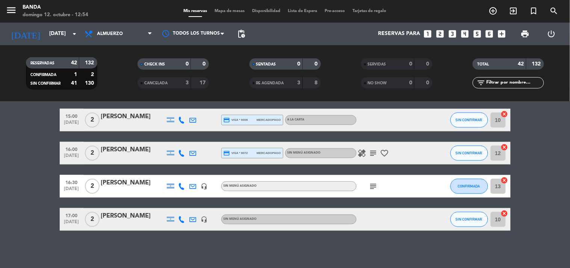
type input "[DATE]"
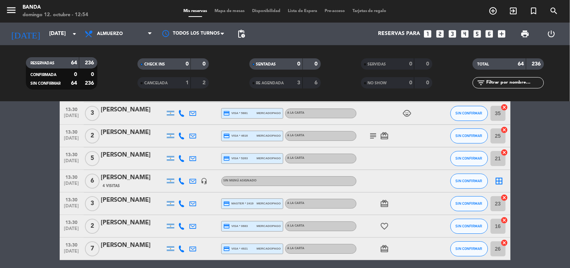
scroll to position [563, 0]
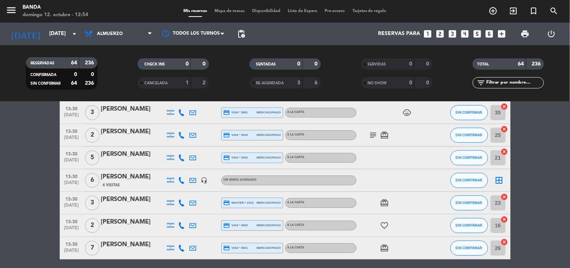
click at [184, 180] on icon at bounding box center [182, 180] width 7 height 7
click at [129, 186] on div "4 Visitas" at bounding box center [133, 185] width 64 height 6
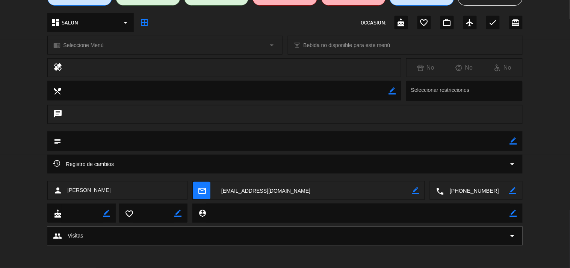
scroll to position [66, 0]
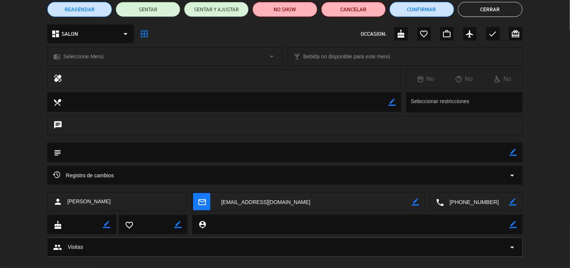
click at [276, 202] on textarea at bounding box center [314, 201] width 196 height 19
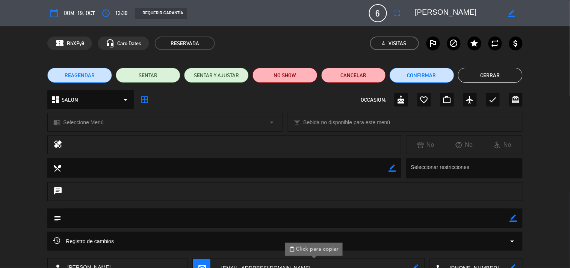
click at [504, 73] on button "Cerrar" at bounding box center [490, 75] width 65 height 15
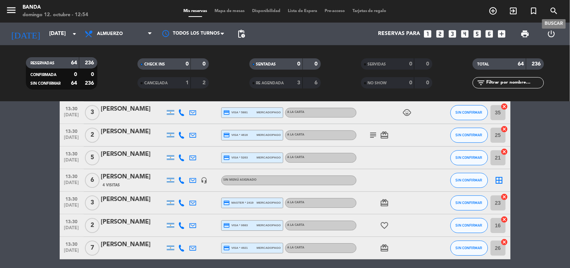
click at [553, 9] on icon "search" at bounding box center [554, 10] width 9 height 9
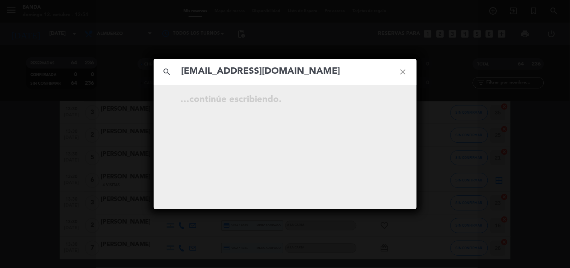
type input "[EMAIL_ADDRESS][DOMAIN_NAME]"
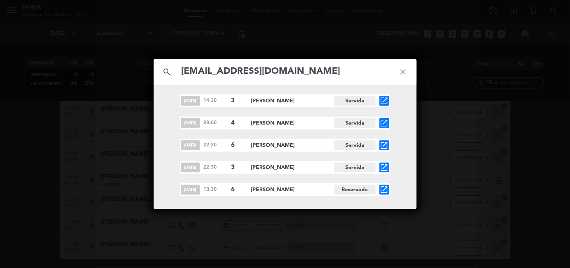
click at [536, 164] on div "search [EMAIL_ADDRESS][DOMAIN_NAME] close [DATE] 14:30 3 SOL figueroa Servida o…" at bounding box center [285, 134] width 570 height 268
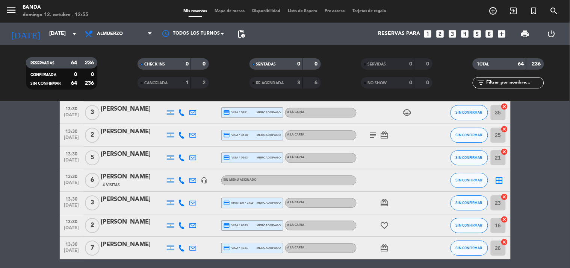
scroll to position [570, 0]
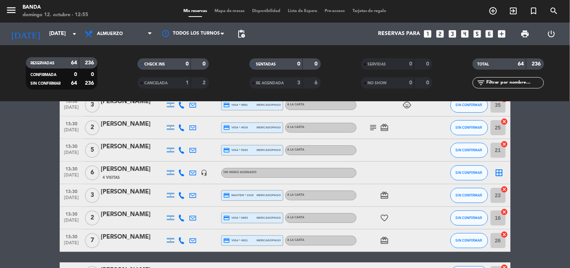
click at [116, 179] on span "4 Visitas" at bounding box center [111, 177] width 17 height 6
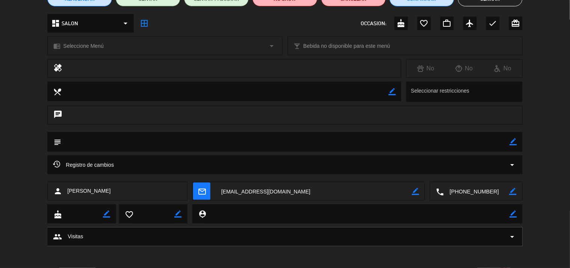
scroll to position [77, 0]
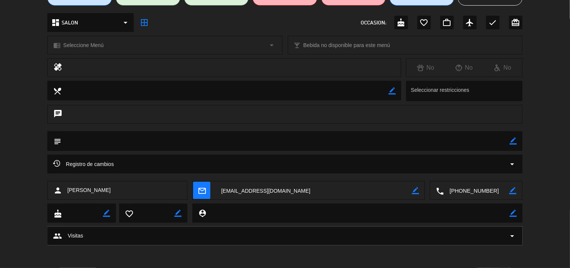
click at [510, 143] on icon "border_color" at bounding box center [513, 140] width 7 height 7
click at [459, 141] on textarea at bounding box center [285, 140] width 448 height 19
type textarea "TENER EN CUENTA CORTESIA -CLIENTE ASISTIO 4 VECES"
click at [512, 142] on icon at bounding box center [513, 140] width 7 height 7
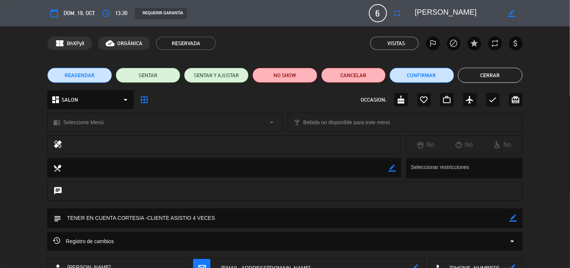
click at [497, 74] on button "Cerrar" at bounding box center [490, 75] width 65 height 15
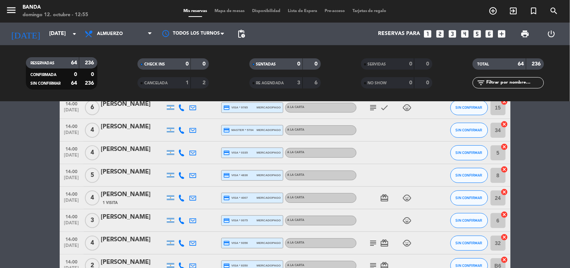
scroll to position [698, 0]
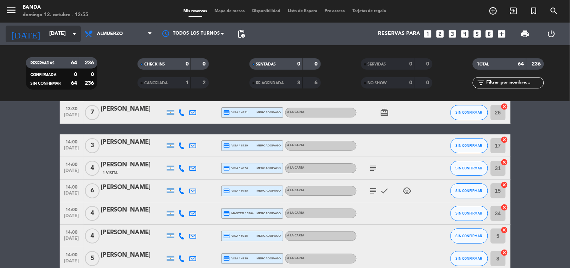
click at [50, 36] on input "[DATE]" at bounding box center [80, 34] width 71 height 14
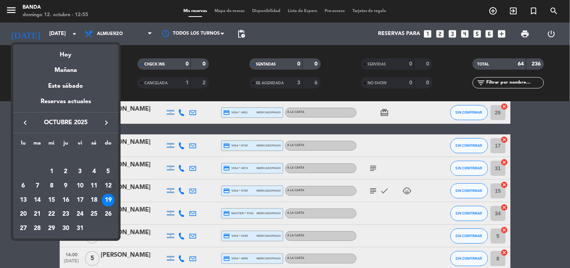
click at [19, 209] on div "20" at bounding box center [23, 214] width 13 height 13
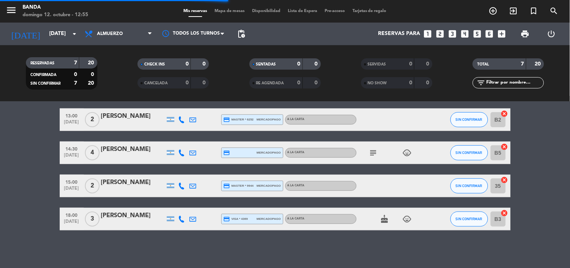
scroll to position [117, 0]
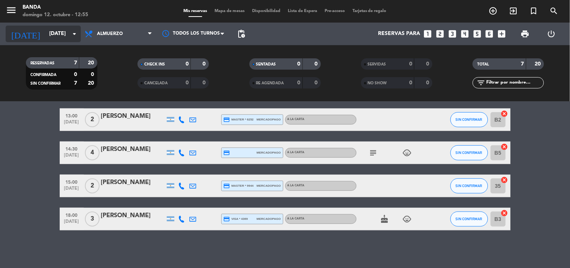
click at [65, 36] on input "[DATE]" at bounding box center [80, 34] width 71 height 14
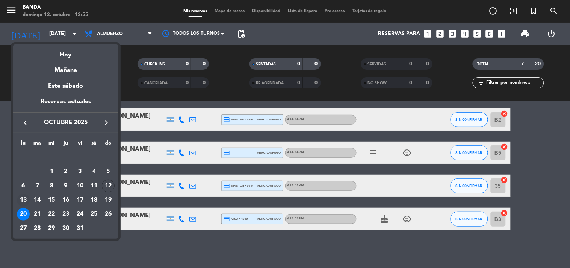
click at [23, 195] on div "13" at bounding box center [23, 200] width 13 height 13
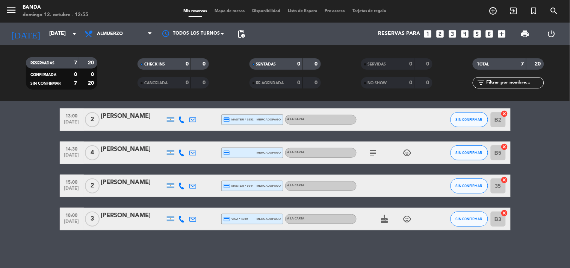
type input "[DATE]"
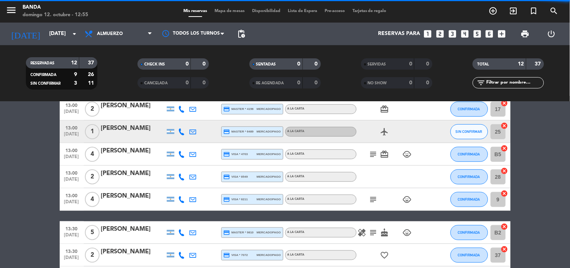
scroll to position [197, 0]
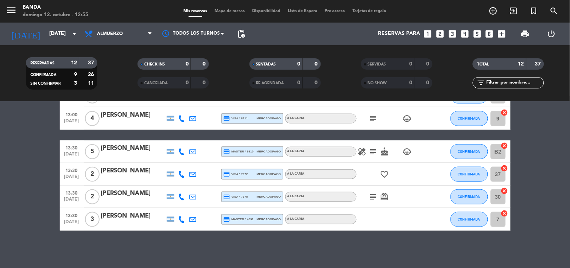
click at [118, 36] on span "Almuerzo" at bounding box center [110, 33] width 26 height 5
click at [110, 85] on div "menu Banda domingo 12. octubre - 12:55 Mis reservas Mapa de mesas Disponibilida…" at bounding box center [285, 51] width 570 height 102
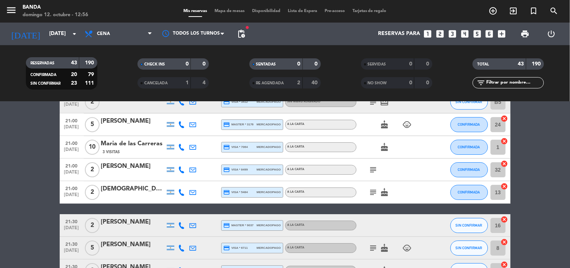
scroll to position [604, 0]
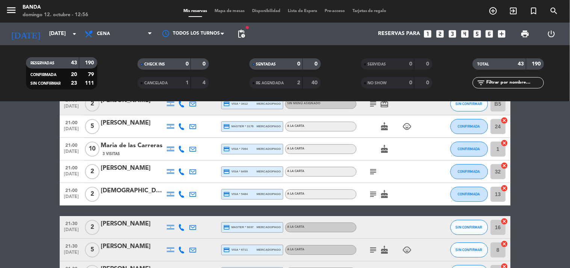
click at [124, 145] on div "Maria de las Carreras" at bounding box center [133, 146] width 64 height 10
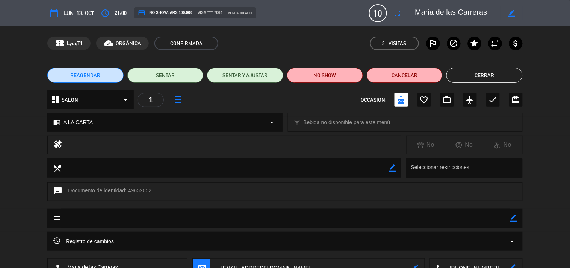
scroll to position [77, 0]
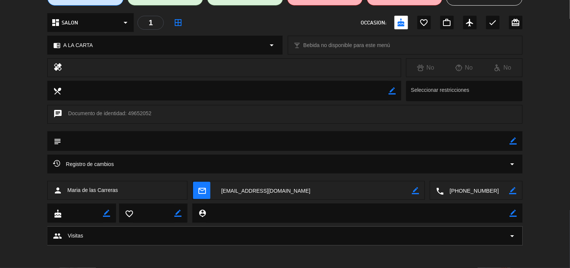
click at [515, 138] on icon "border_color" at bounding box center [513, 140] width 7 height 7
click at [483, 140] on textarea at bounding box center [285, 140] width 448 height 19
type textarea "TENER EN CUENTA CORTESIA -CLIENTE ASISTIO 3 VECES"
click at [512, 143] on icon at bounding box center [513, 140] width 7 height 7
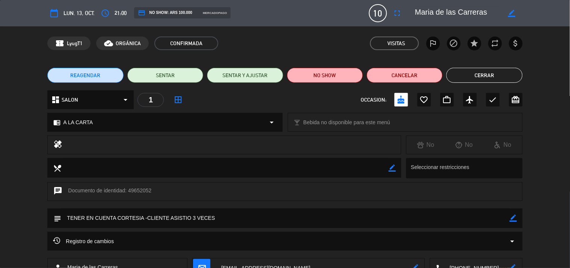
click at [494, 69] on button "Cerrar" at bounding box center [485, 75] width 76 height 15
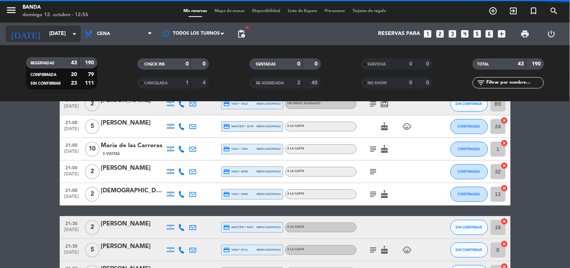
click at [73, 33] on icon "arrow_drop_down" at bounding box center [74, 33] width 9 height 9
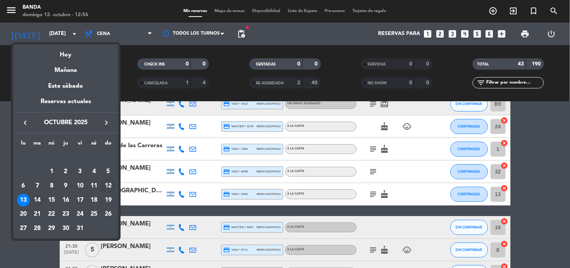
click at [33, 198] on div "14" at bounding box center [37, 200] width 13 height 13
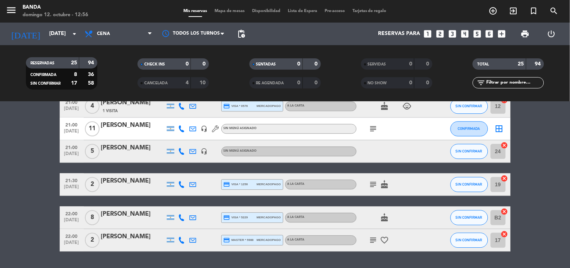
scroll to position [523, 0]
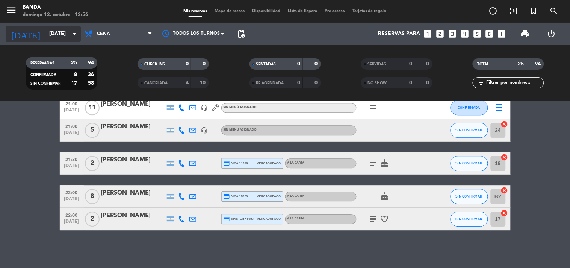
click at [71, 36] on icon "arrow_drop_down" at bounding box center [74, 33] width 9 height 9
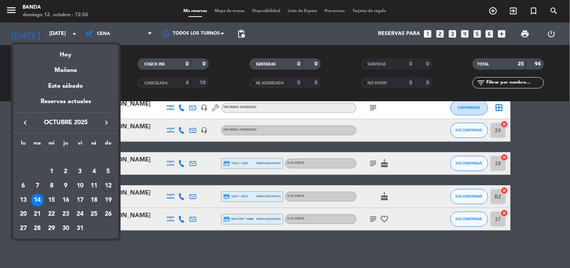
click at [47, 201] on div "15" at bounding box center [51, 200] width 13 height 13
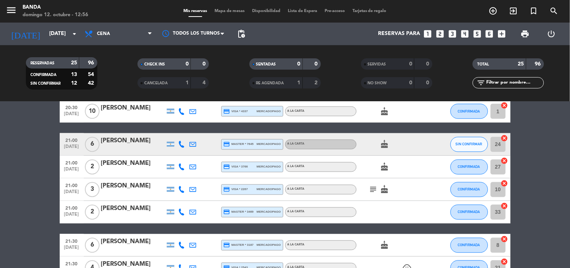
scroll to position [533, 0]
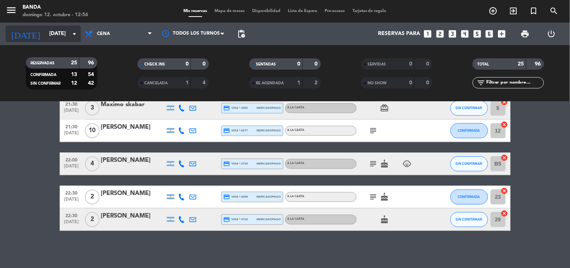
click at [66, 35] on input "[DATE]" at bounding box center [80, 34] width 71 height 14
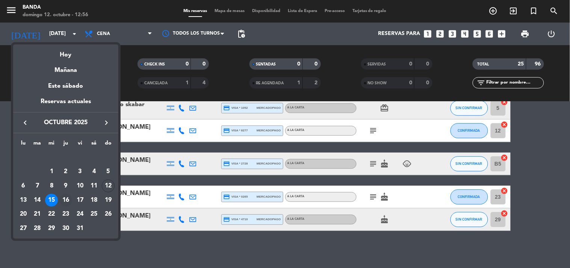
click at [62, 197] on div "16" at bounding box center [65, 200] width 13 height 13
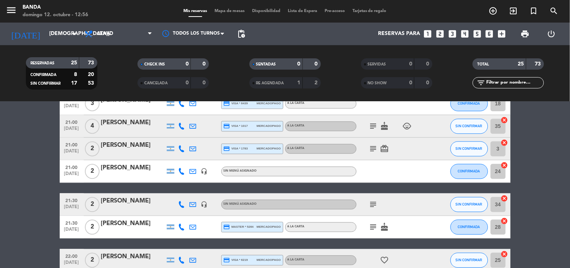
scroll to position [512, 0]
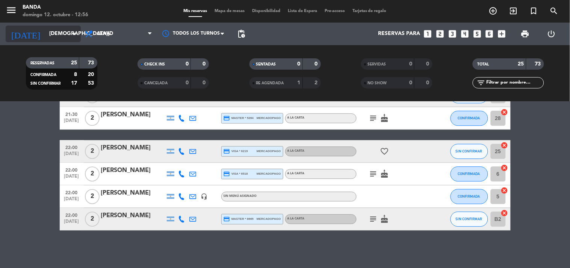
click at [49, 33] on input "[DEMOGRAPHIC_DATA][DATE]" at bounding box center [80, 34] width 71 height 14
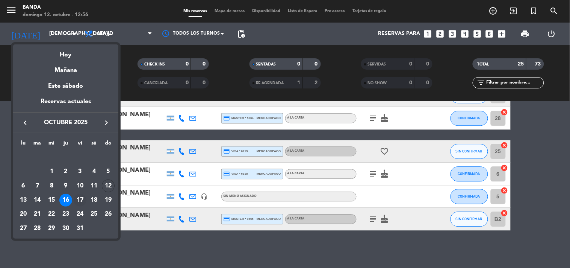
click at [77, 201] on div "17" at bounding box center [80, 200] width 13 height 13
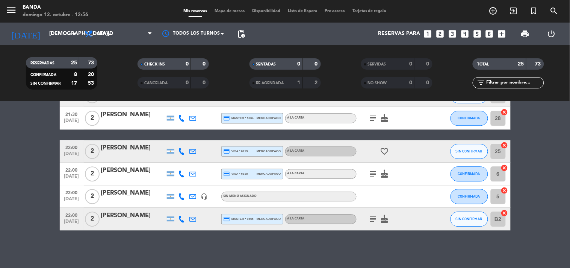
type input "[DATE]"
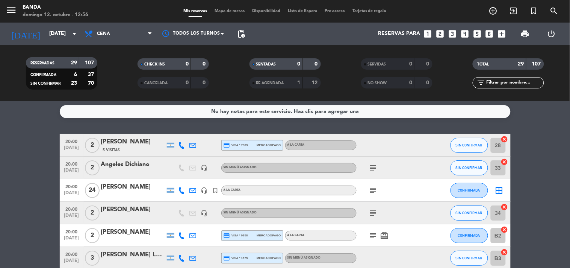
scroll to position [2, 0]
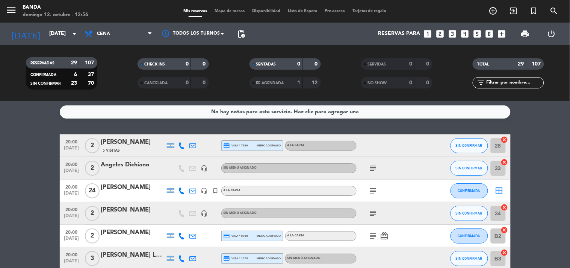
click at [129, 144] on div "[PERSON_NAME]" at bounding box center [133, 142] width 64 height 10
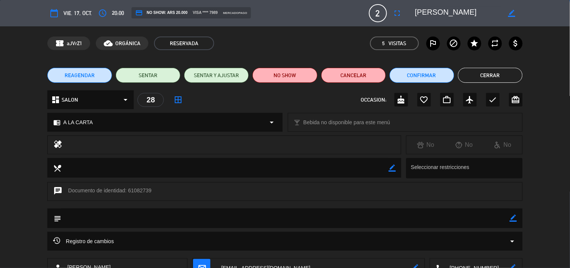
scroll to position [77, 0]
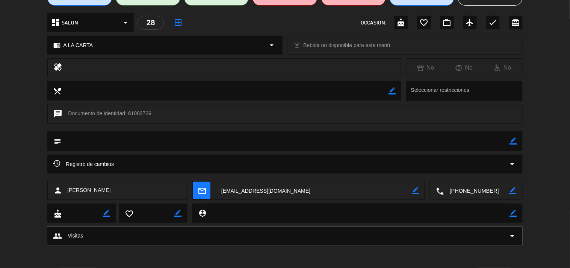
click at [512, 140] on icon "border_color" at bounding box center [513, 140] width 7 height 7
click at [483, 139] on textarea at bounding box center [285, 140] width 448 height 19
type textarea "TENER CUENTA CORTESIA-CLIENTE ASISTIO 5 VECES"
click at [514, 143] on icon at bounding box center [513, 140] width 7 height 7
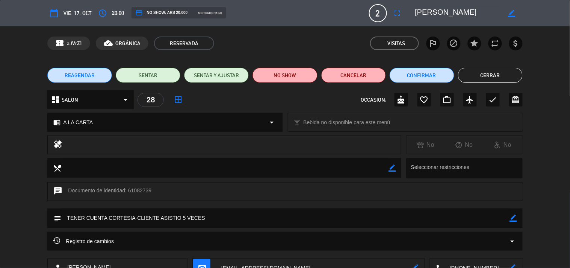
click at [488, 71] on button "Cerrar" at bounding box center [490, 75] width 65 height 15
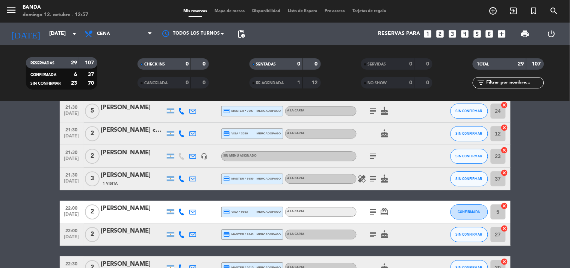
scroll to position [613, 0]
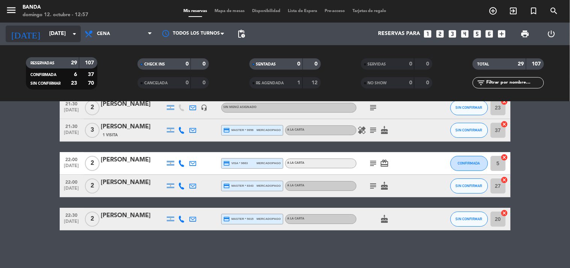
click at [70, 29] on icon "arrow_drop_down" at bounding box center [74, 33] width 9 height 9
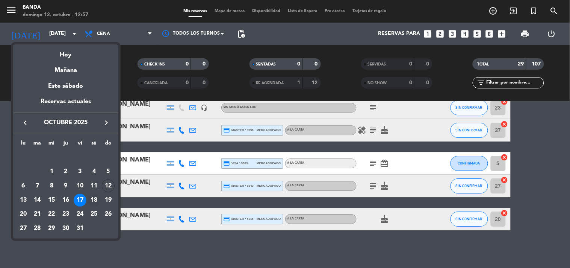
click at [96, 195] on div "18" at bounding box center [94, 200] width 13 height 13
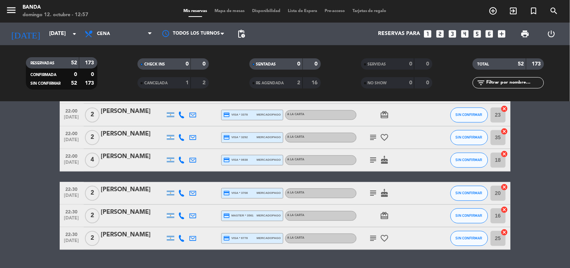
scroll to position [1152, 0]
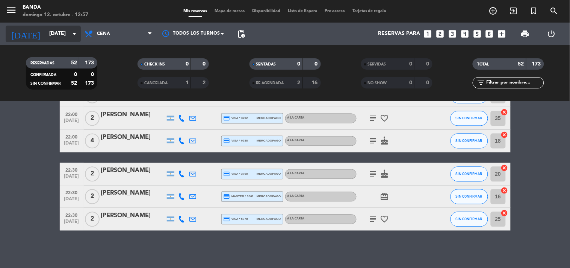
click at [65, 38] on input "[DATE]" at bounding box center [80, 34] width 71 height 14
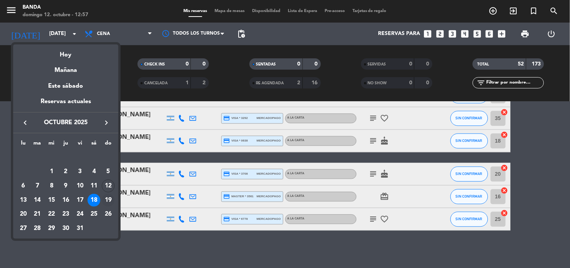
click at [111, 197] on div "19" at bounding box center [108, 200] width 13 height 13
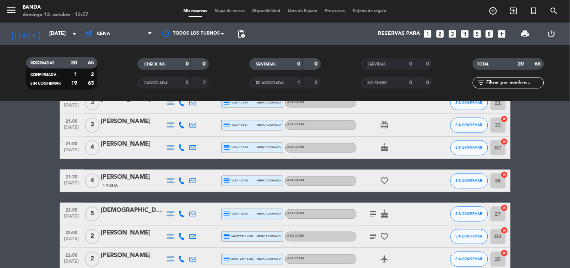
scroll to position [399, 0]
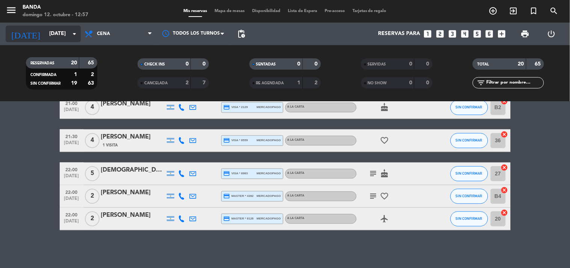
click at [71, 36] on icon "arrow_drop_down" at bounding box center [74, 33] width 9 height 9
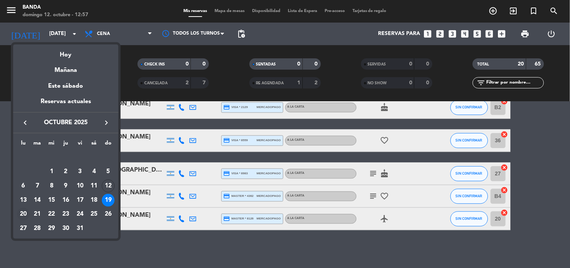
click at [24, 215] on div "20" at bounding box center [23, 214] width 13 height 13
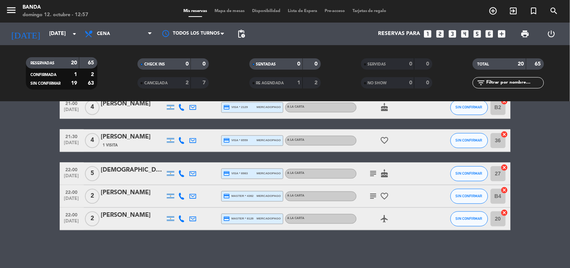
type input "[DATE]"
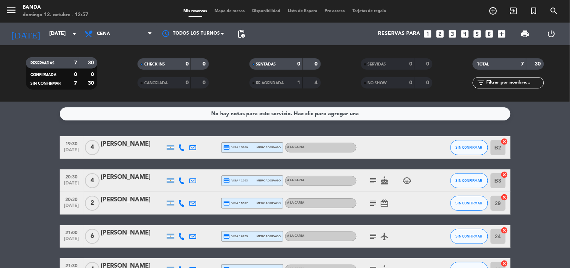
scroll to position [95, 0]
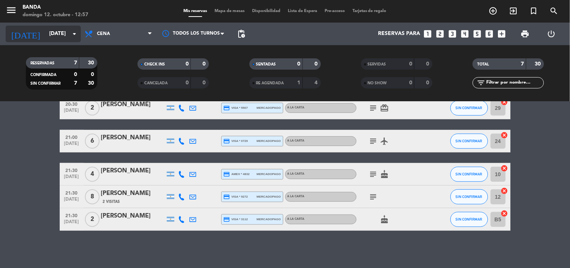
click at [59, 31] on input "[DATE]" at bounding box center [80, 34] width 71 height 14
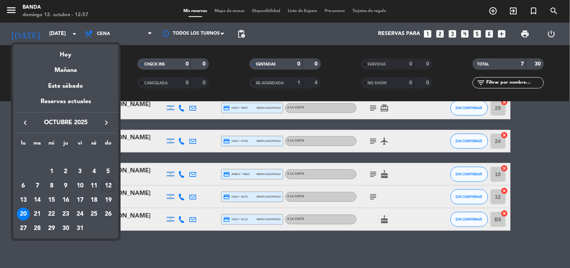
click at [0, 102] on div at bounding box center [285, 134] width 570 height 268
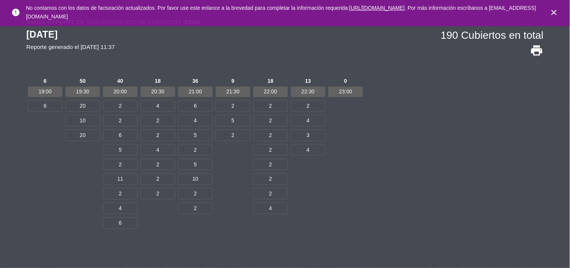
click at [379, 190] on div "6 19:00 6 50 19:30 20 10 20 40 20:00 2 2 6 5 2 11 2 4 6 18 20:30 4 2 2 4 2 2 2 …" at bounding box center [285, 157] width 518 height 163
click at [412, 193] on div "6 19:00 6 50 19:30 20 10 20 40 20:00 2 2 6 5 2 11 2 4 6 18 20:30 4 2 2 4 2 2 2 …" at bounding box center [285, 157] width 518 height 163
click at [343, 142] on div "0 23:00" at bounding box center [346, 157] width 38 height 163
